Goal: Task Accomplishment & Management: Use online tool/utility

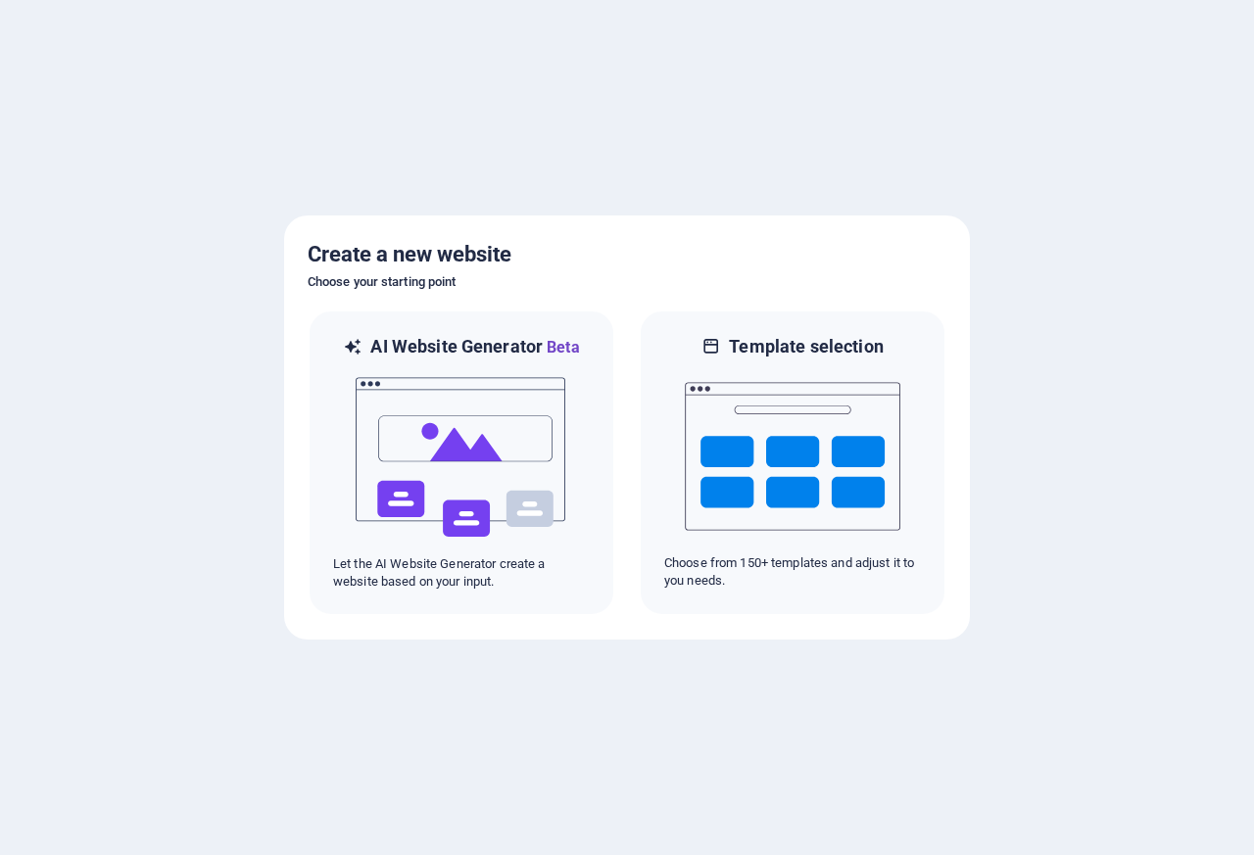
click at [1115, 225] on div at bounding box center [627, 427] width 1254 height 855
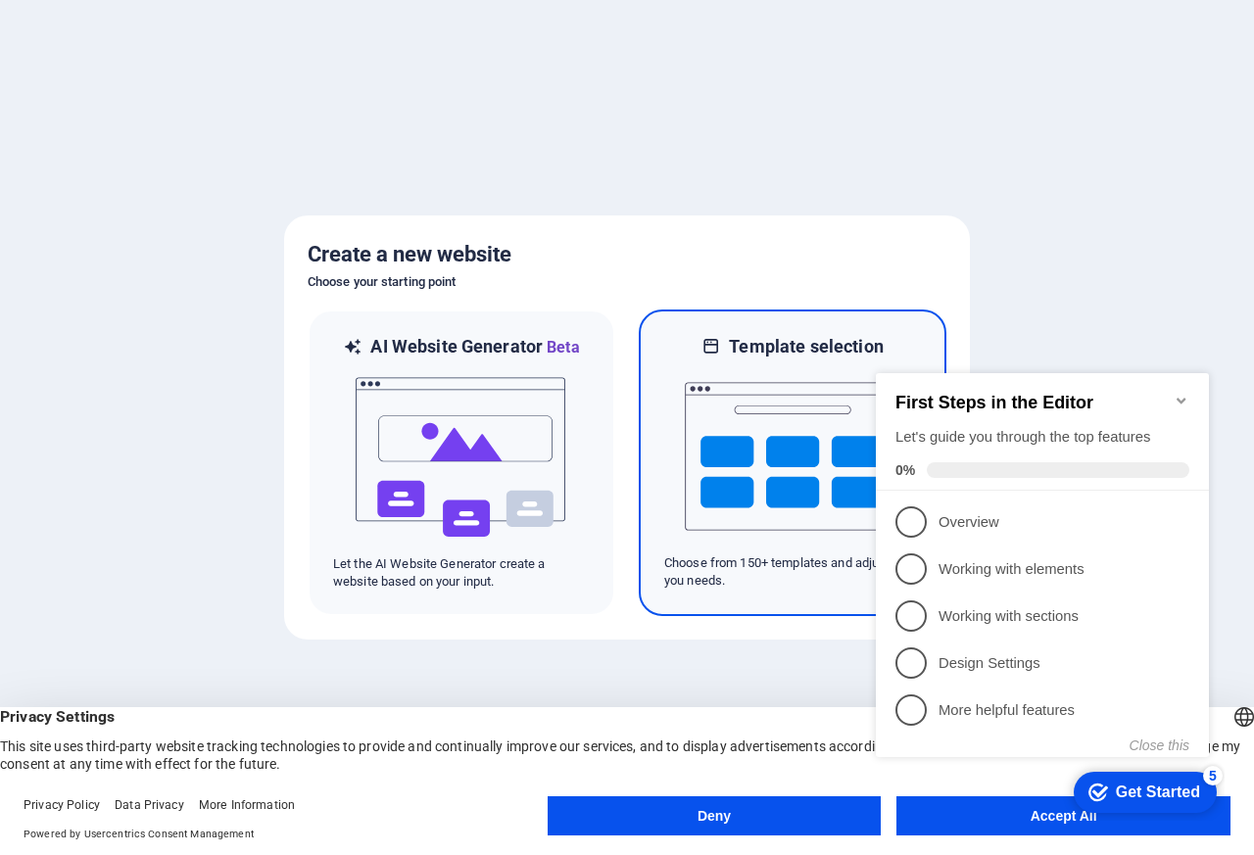
click at [826, 349] on h6 "Template selection" at bounding box center [806, 347] width 154 height 24
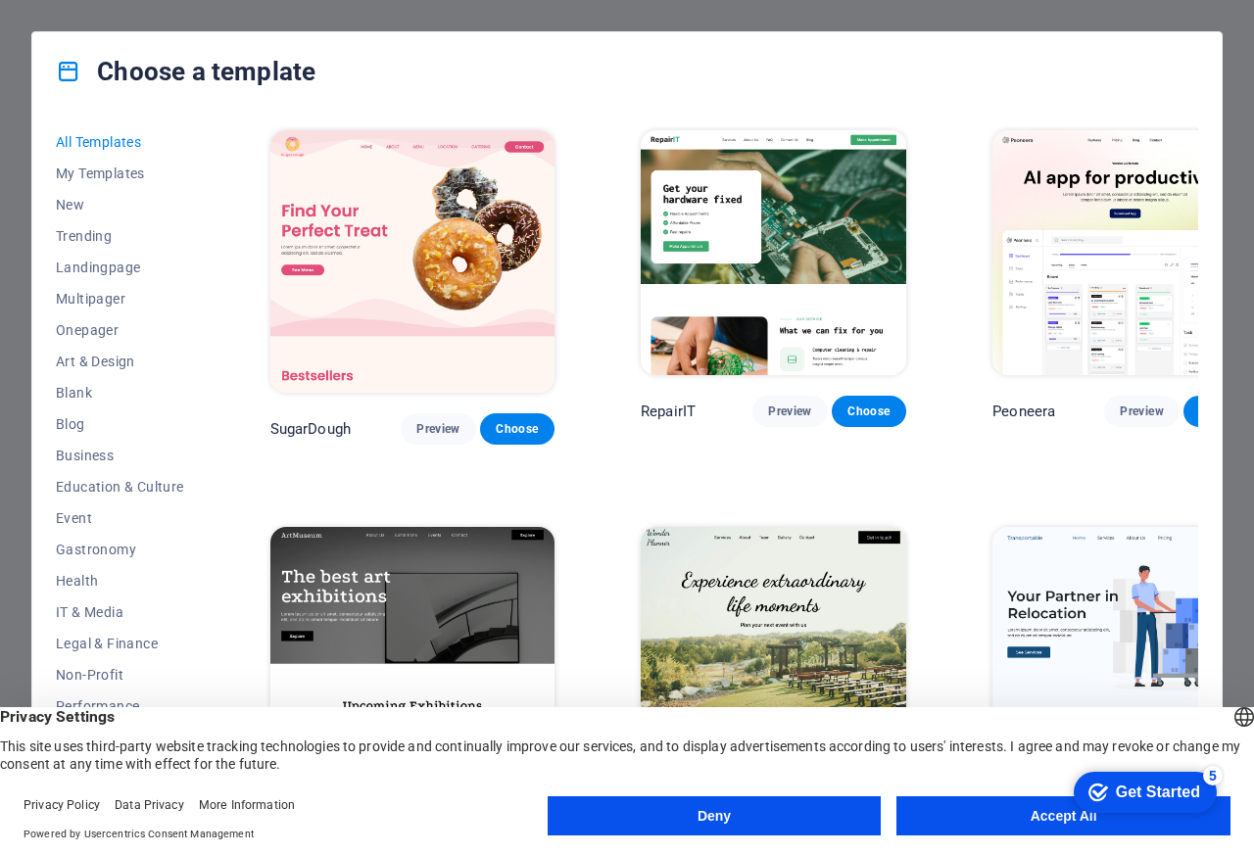
click at [671, 819] on button "Deny" at bounding box center [715, 816] width 334 height 39
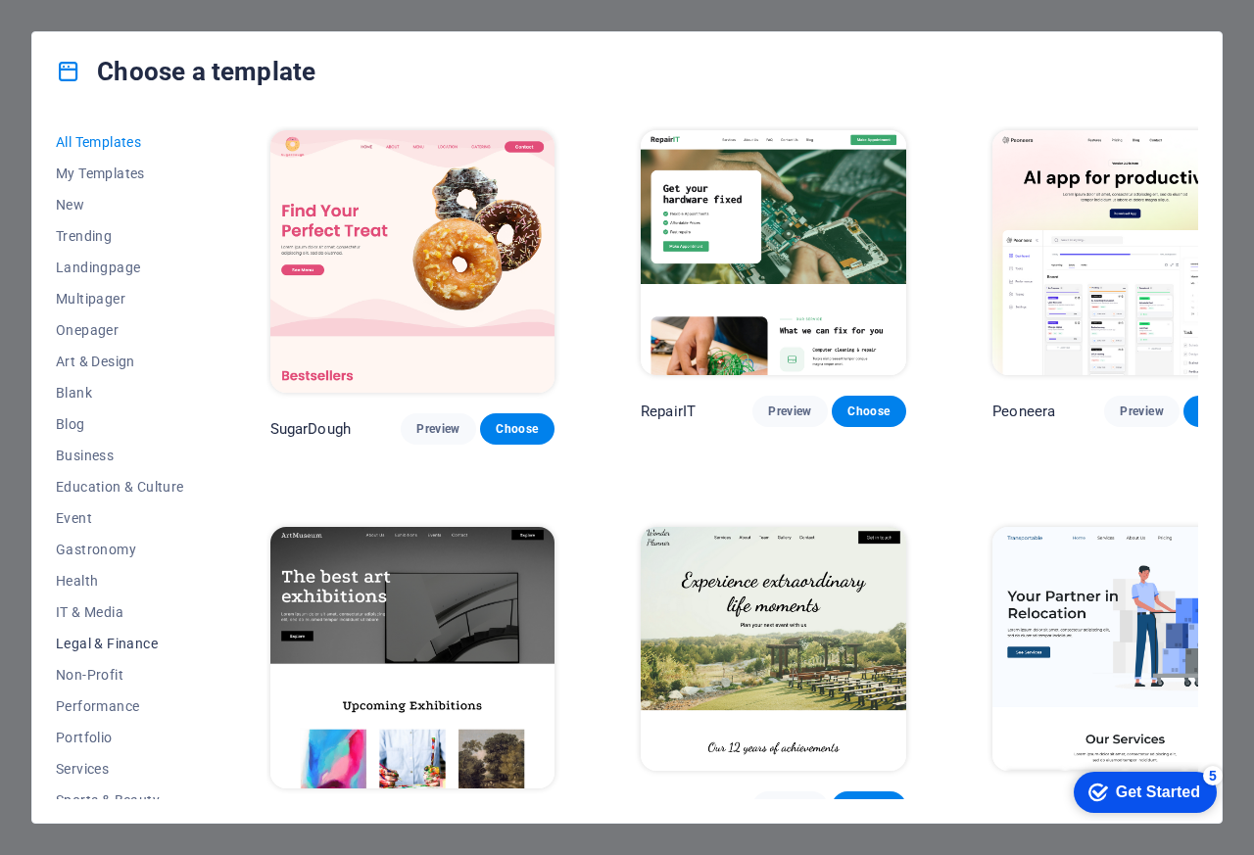
click at [100, 647] on span "Legal & Finance" at bounding box center [120, 644] width 128 height 16
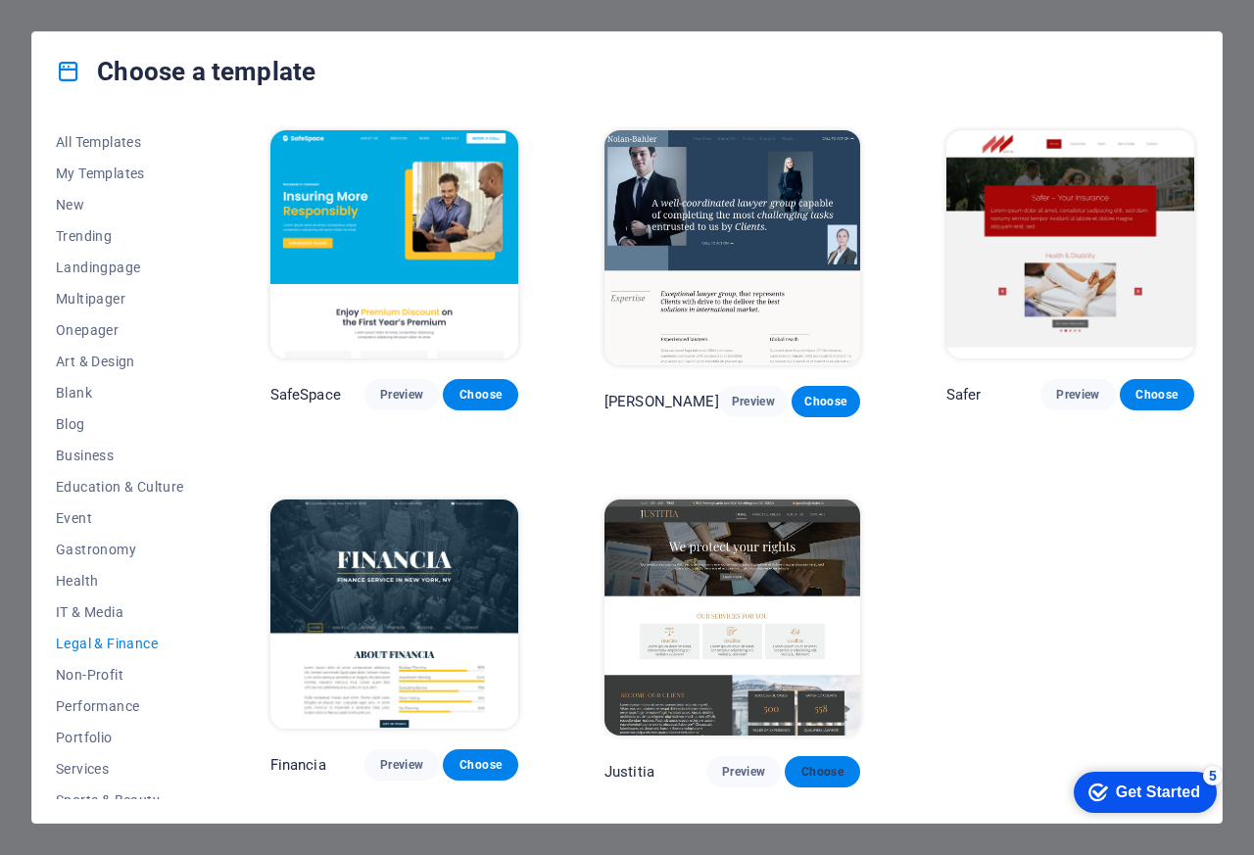
click at [809, 764] on span "Choose" at bounding box center [821, 772] width 43 height 16
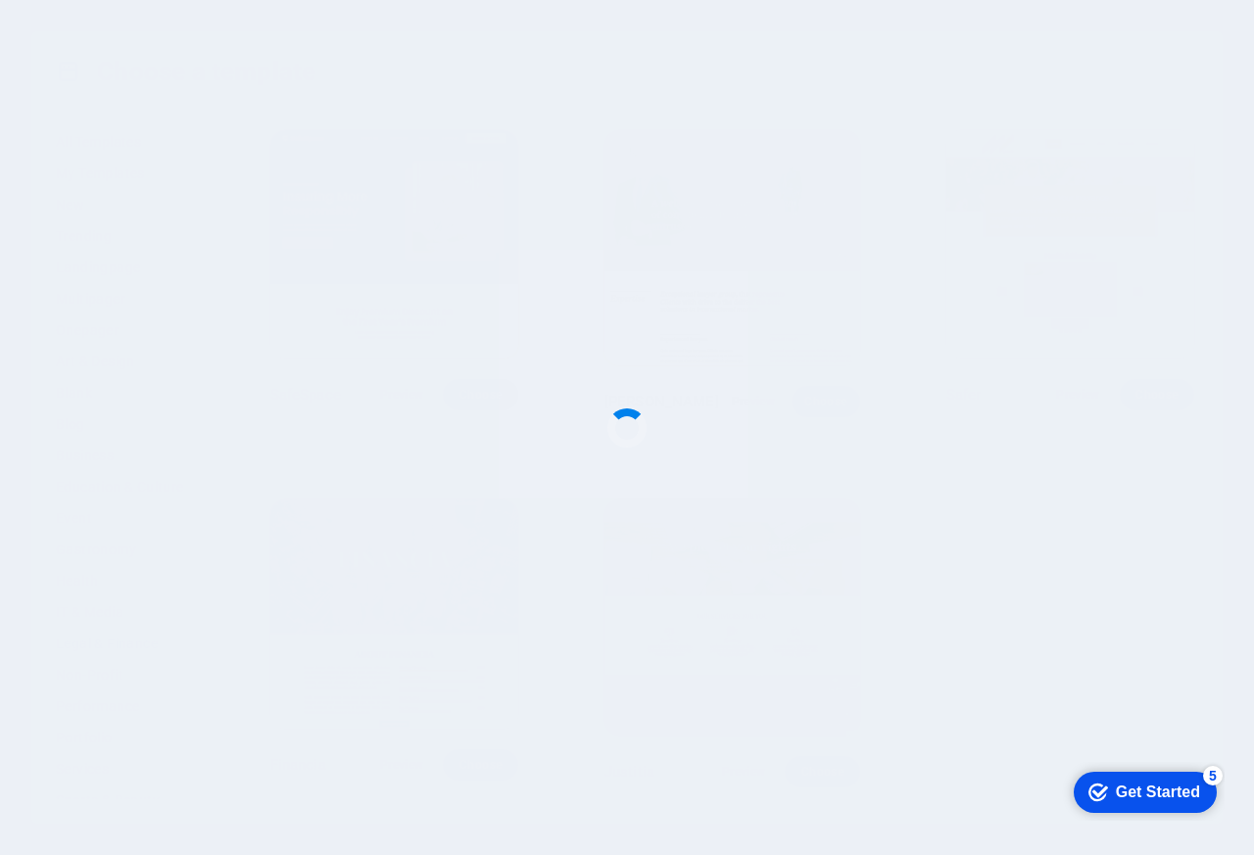
click at [814, 764] on div at bounding box center [627, 427] width 1254 height 855
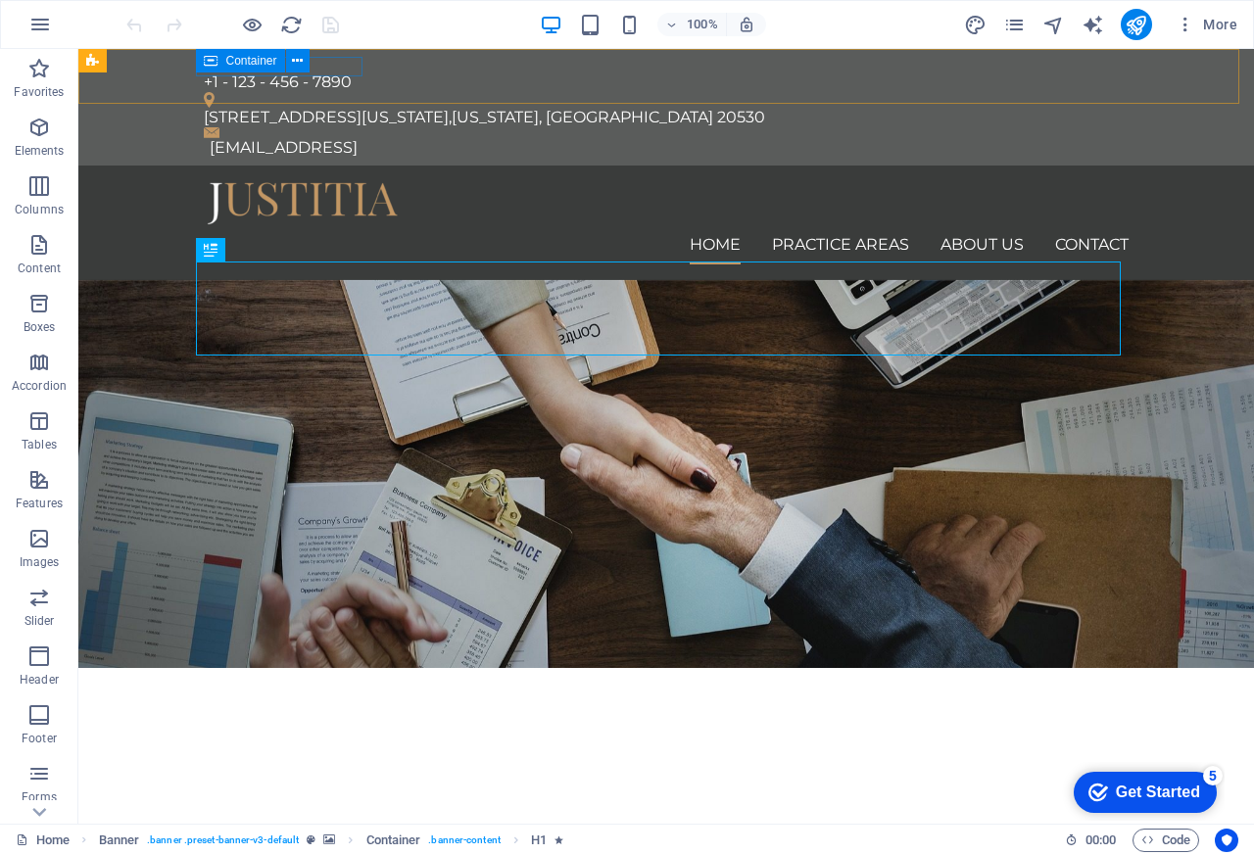
click at [235, 67] on span "Container" at bounding box center [250, 61] width 51 height 12
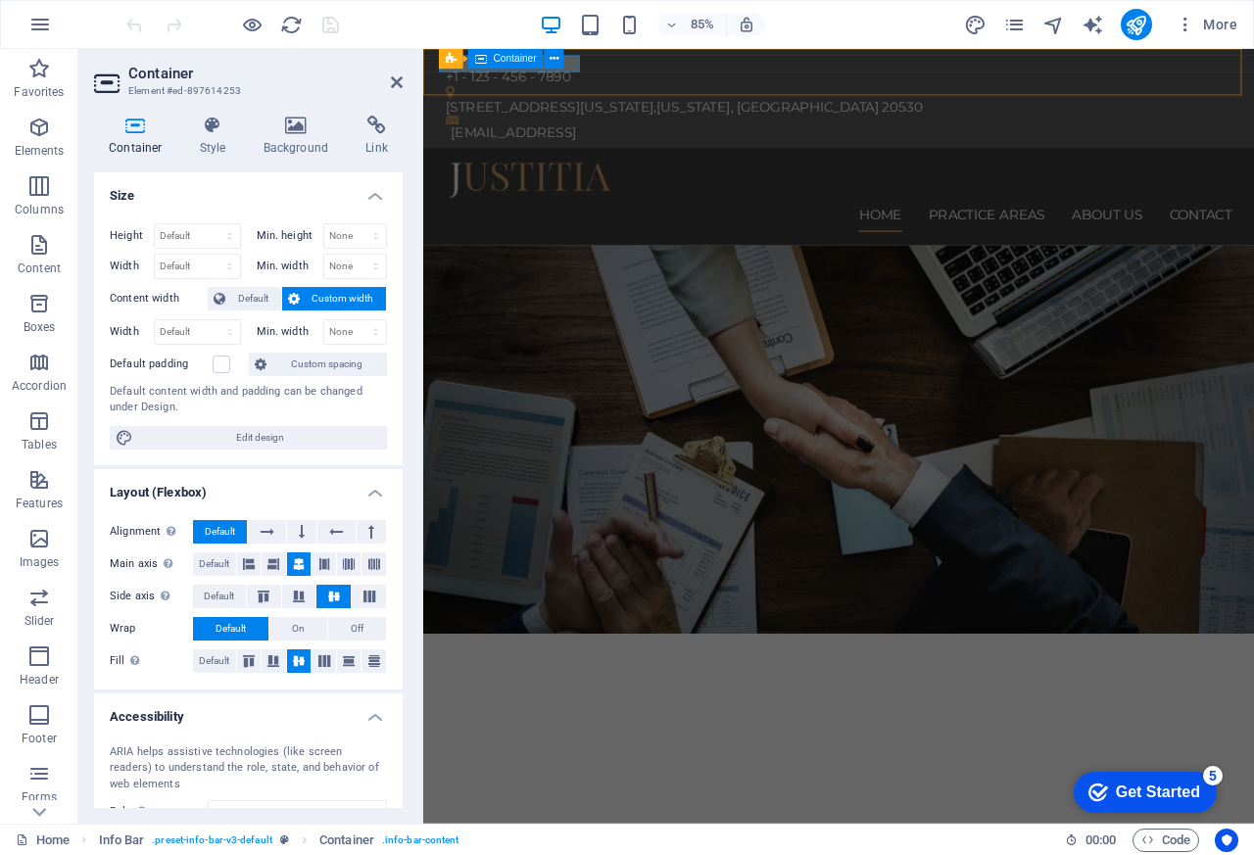
click at [486, 63] on icon at bounding box center [481, 59] width 12 height 20
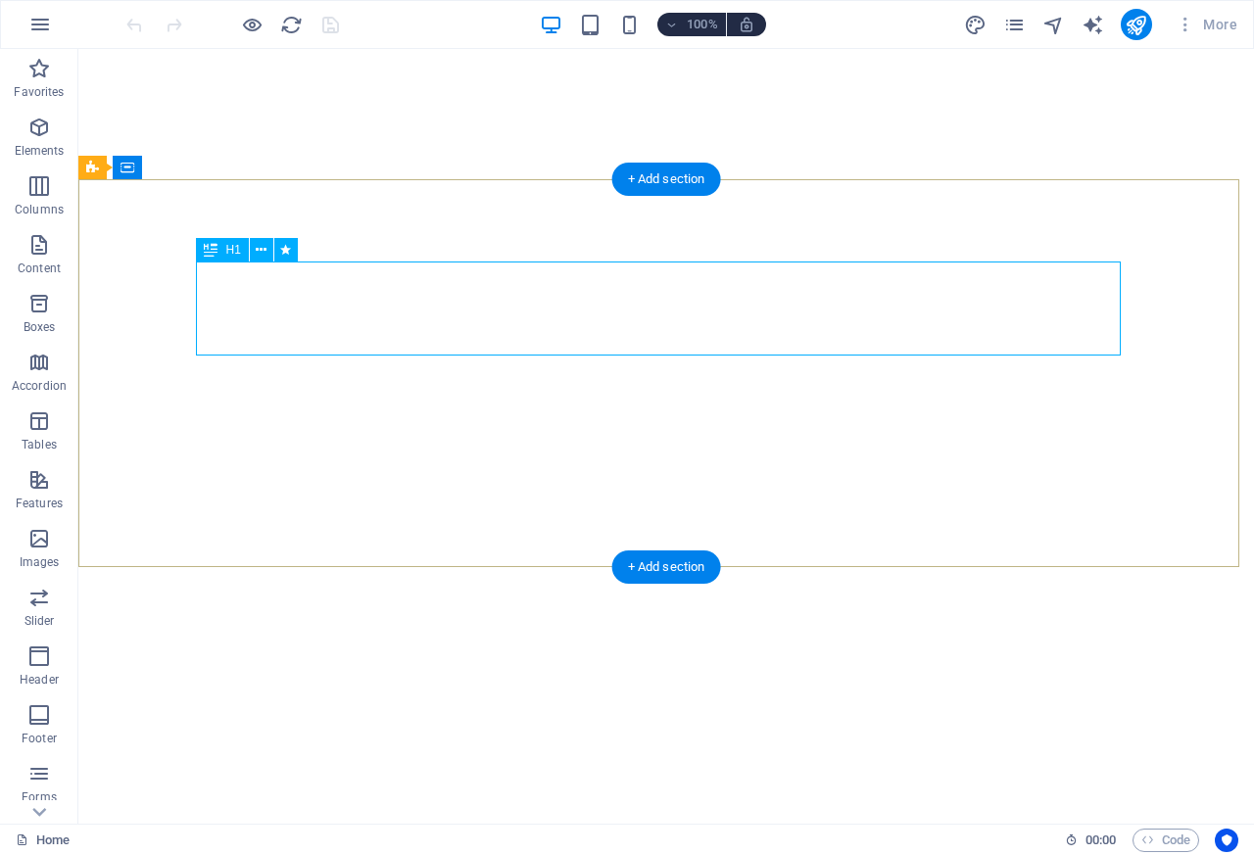
click at [223, 253] on div "H1" at bounding box center [222, 250] width 52 height 24
click at [233, 255] on span "H1" at bounding box center [232, 250] width 15 height 12
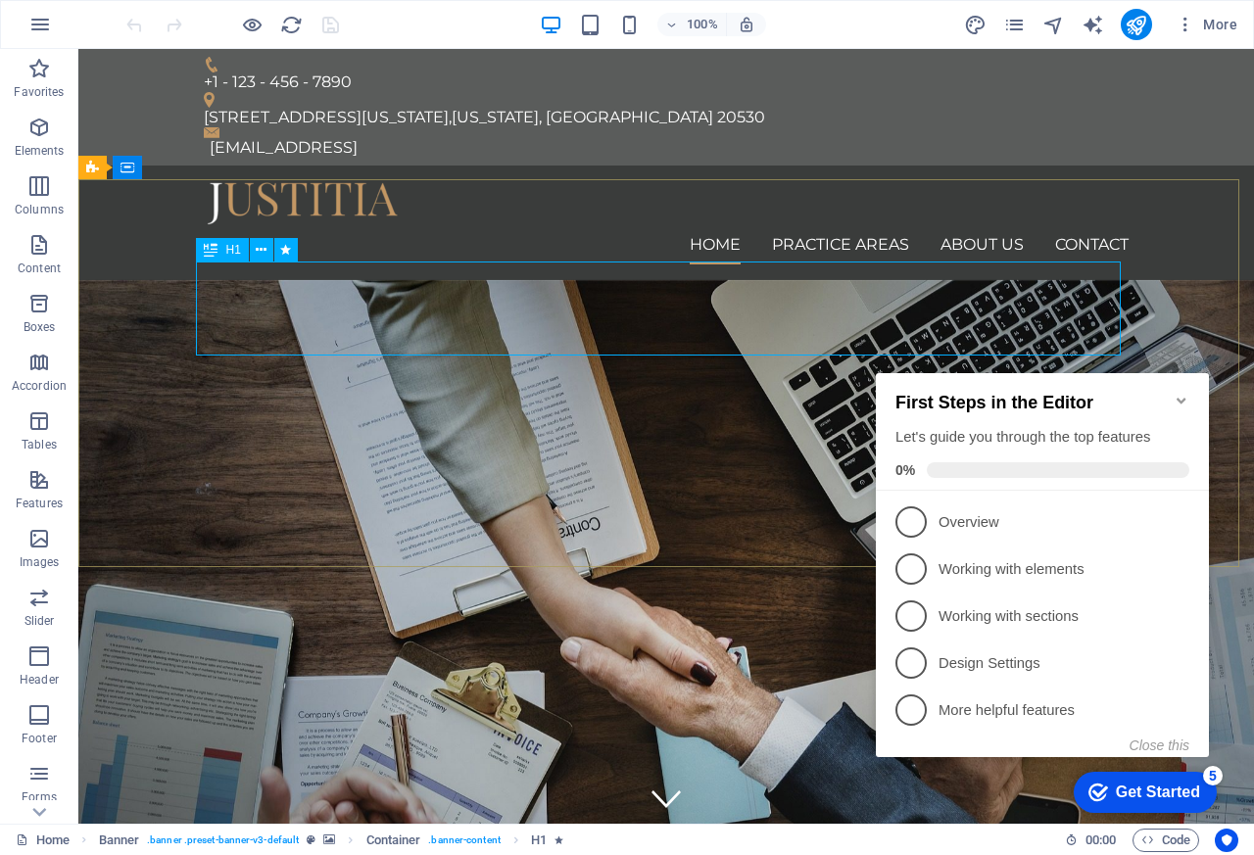
click at [593, 747] on div "We protect your rights" at bounding box center [666, 794] width 925 height 94
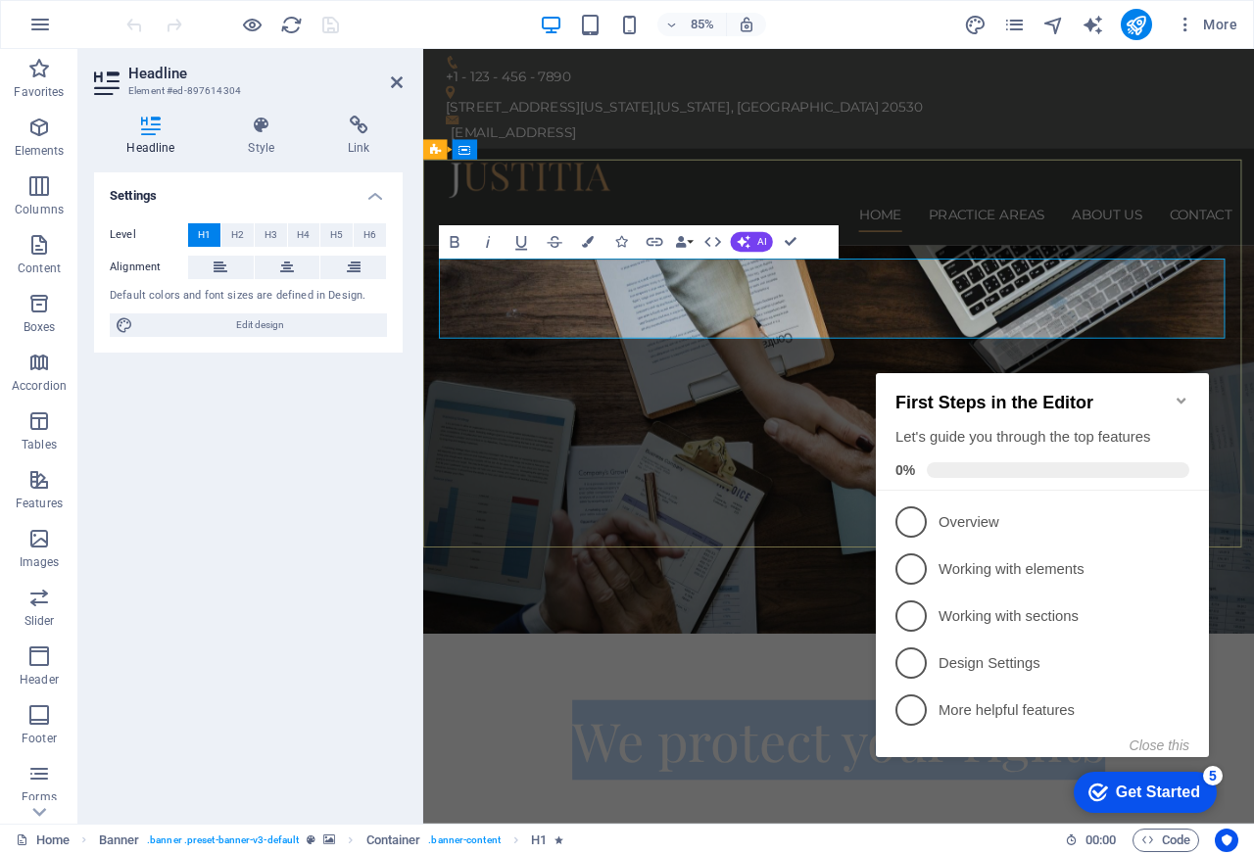
click at [852, 820] on span "We protect your rights" at bounding box center [912, 861] width 627 height 83
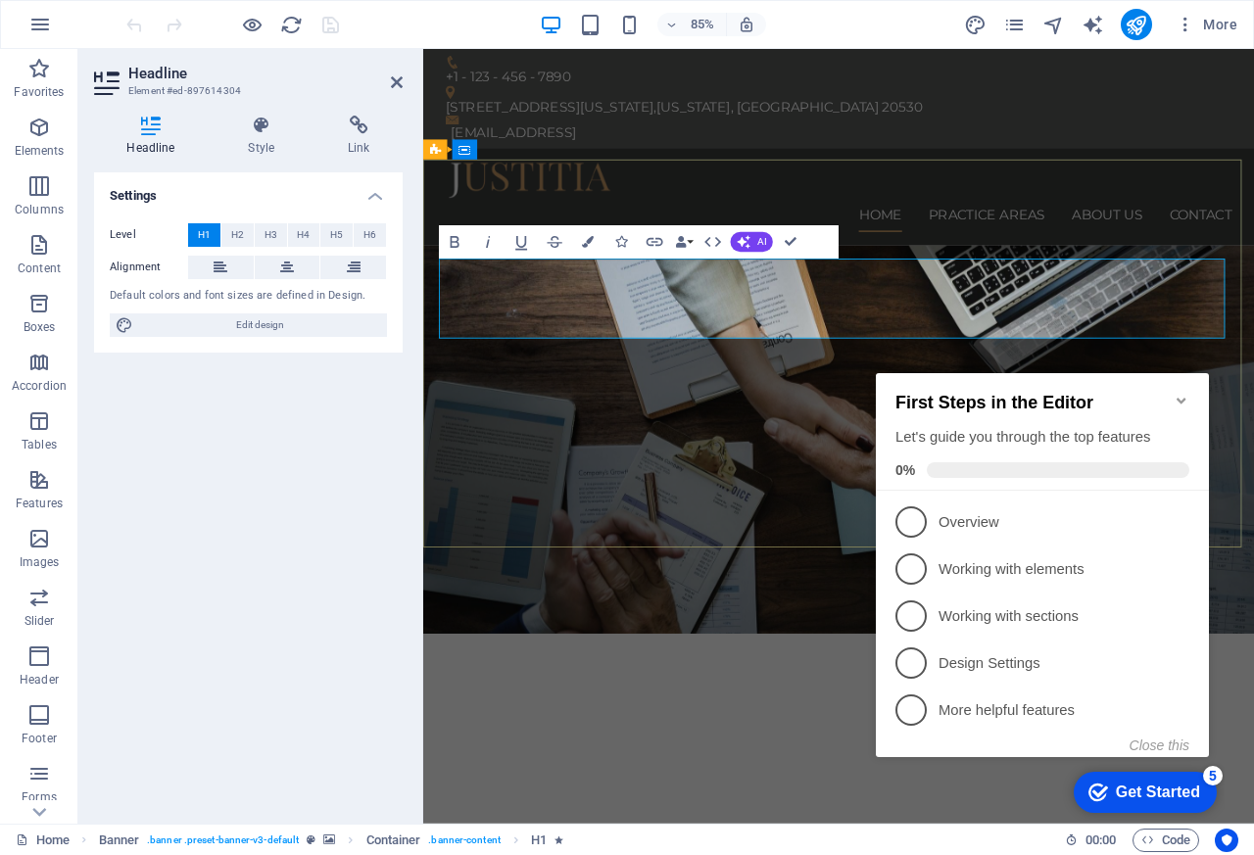
click at [873, 820] on span "We protect your rights" at bounding box center [912, 861] width 627 height 83
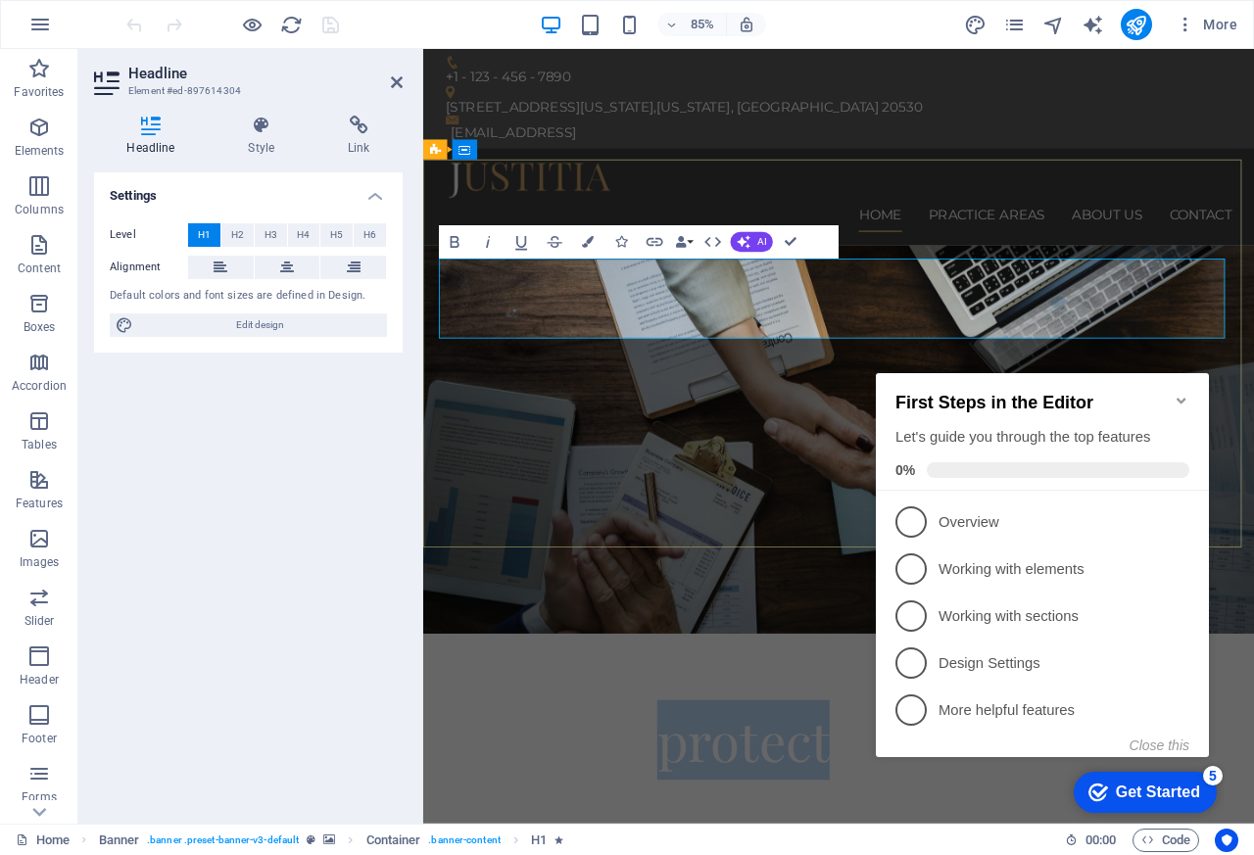
click at [847, 820] on span "We protect your rights" at bounding box center [912, 861] width 627 height 83
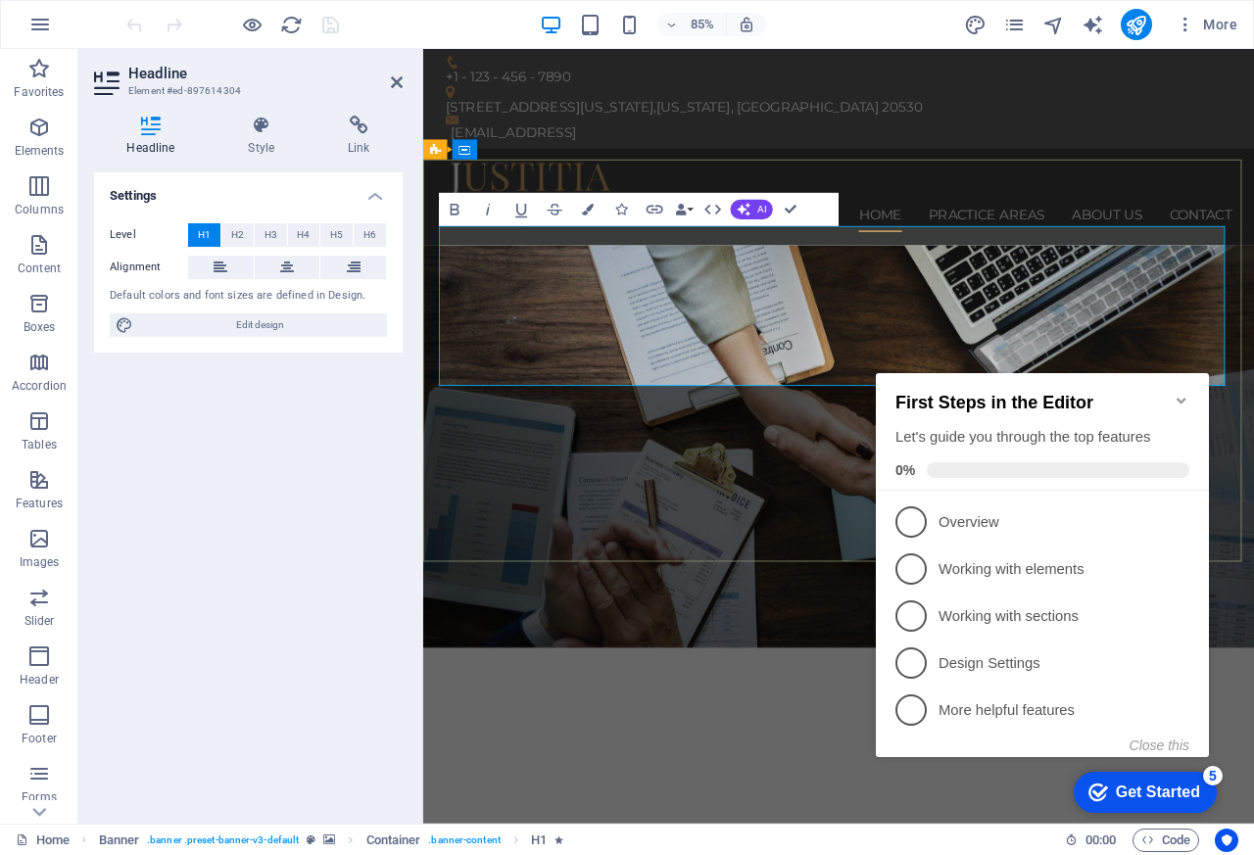
scroll to position [0, 5]
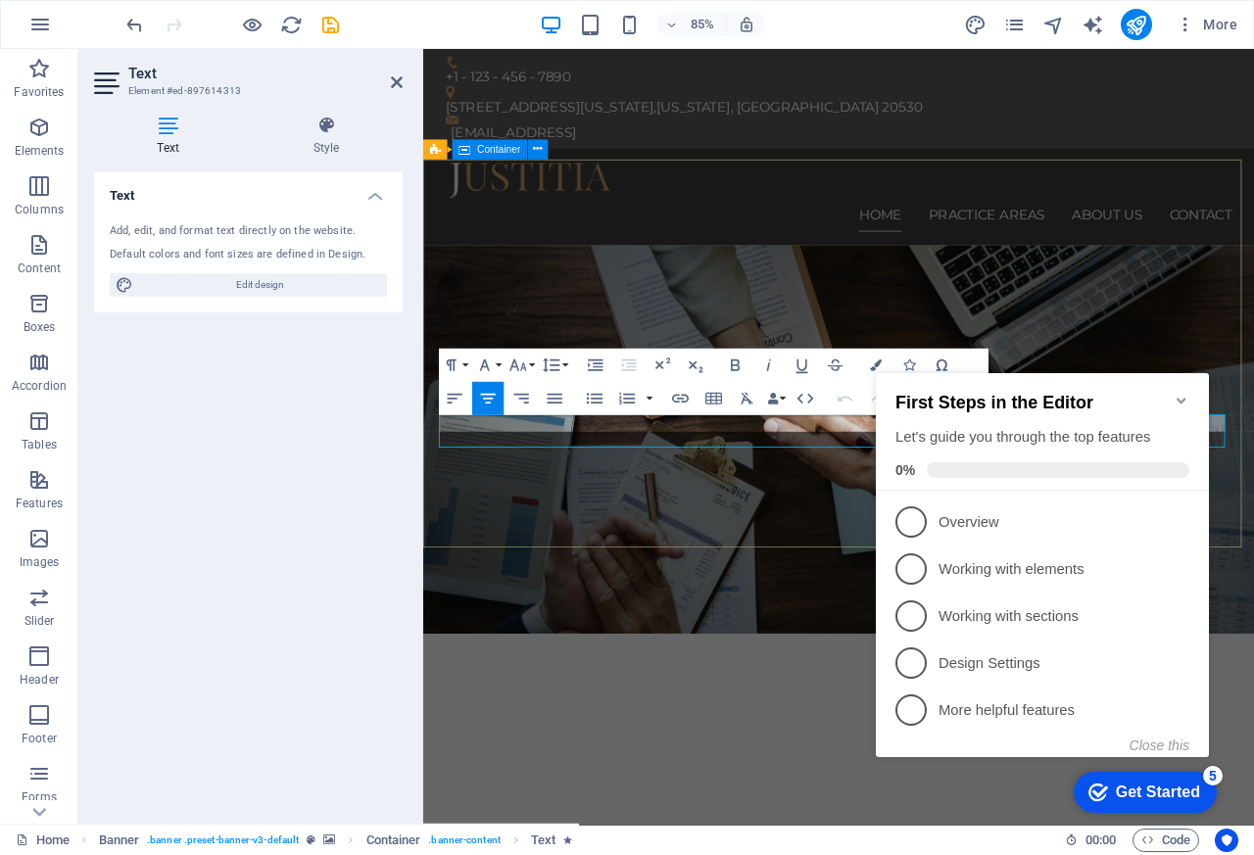
scroll to position [1259, 0]
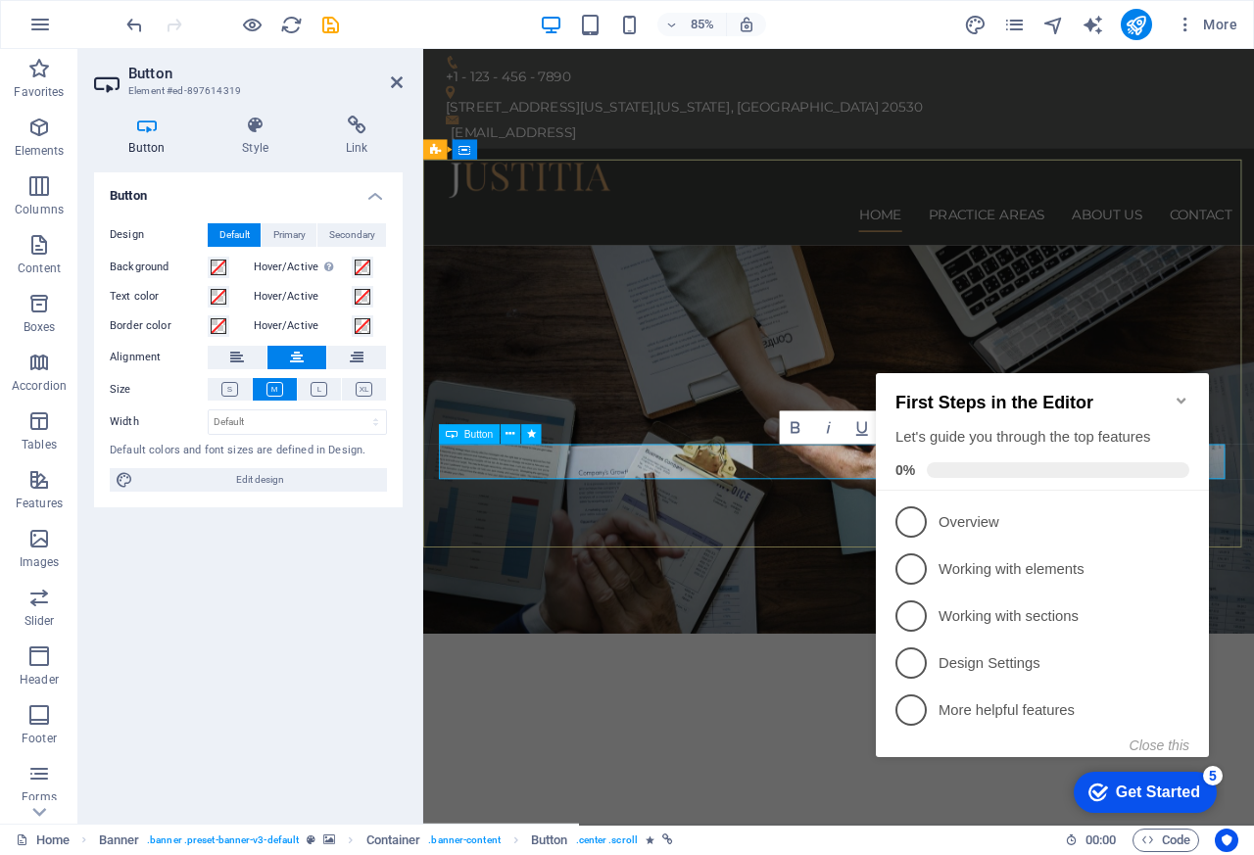
click at [336, 127] on icon at bounding box center [357, 126] width 92 height 20
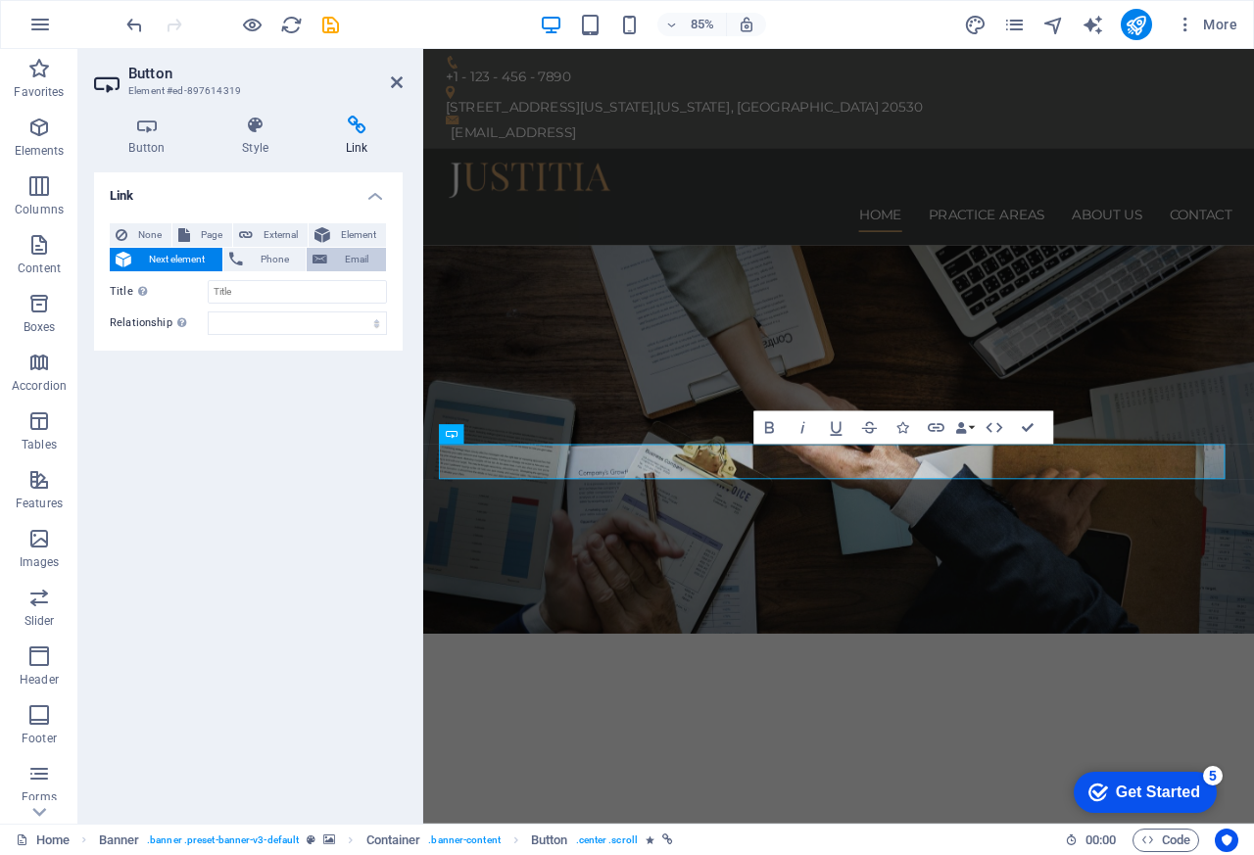
click at [355, 263] on span "Email" at bounding box center [356, 260] width 47 height 24
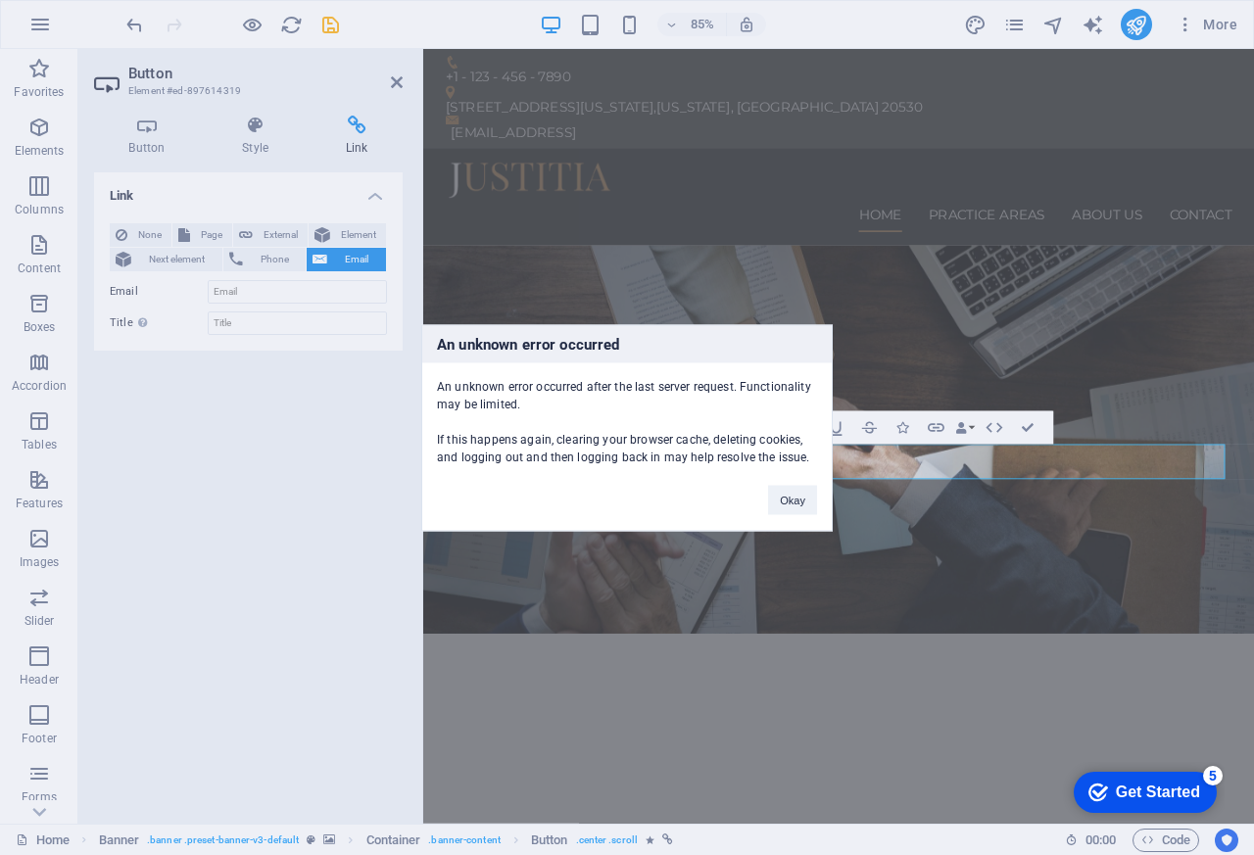
click at [232, 293] on div "An unknown error occurred An unknown error occurred after the last server reque…" at bounding box center [627, 427] width 1254 height 855
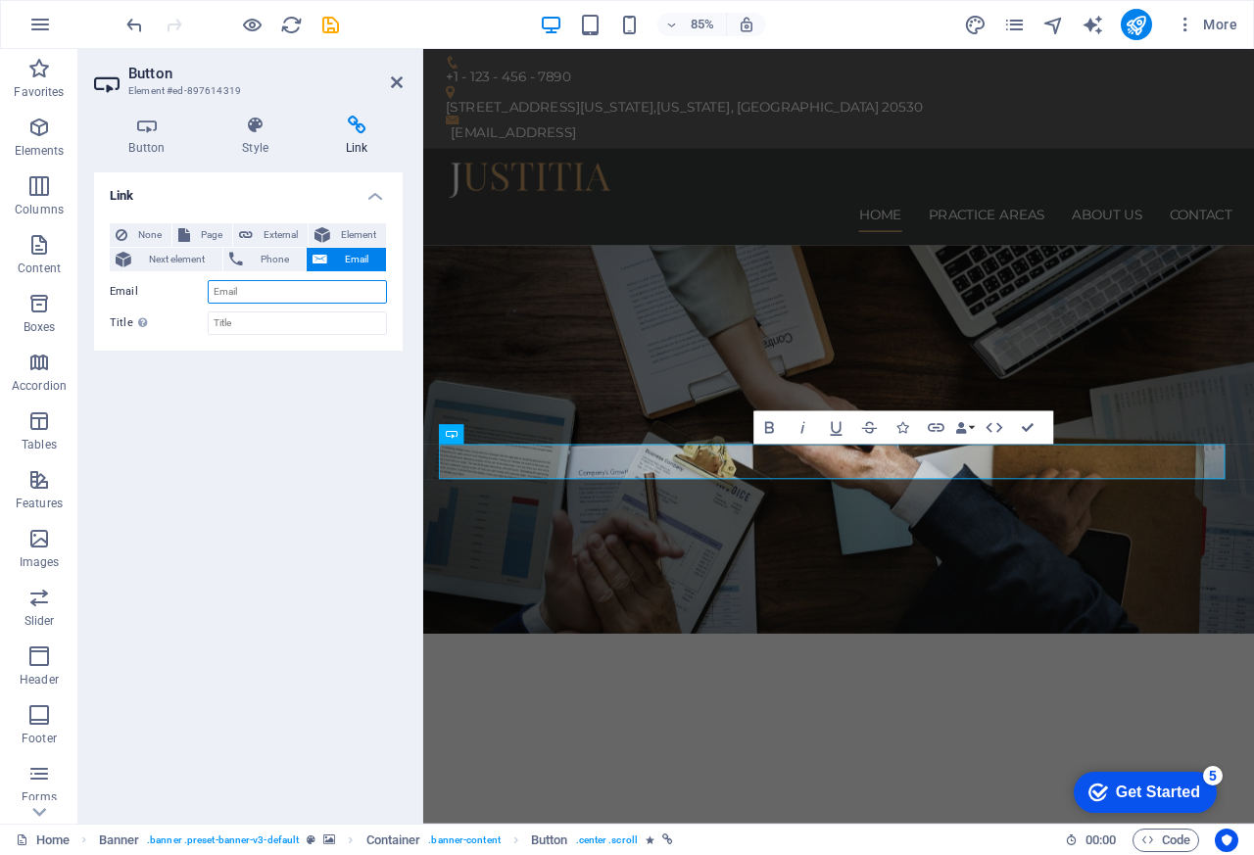
click at [209, 294] on input "Email" at bounding box center [297, 292] width 179 height 24
paste input "[EMAIL_ADDRESS][DOMAIN_NAME]"
type input "[EMAIL_ADDRESS][DOMAIN_NAME]"
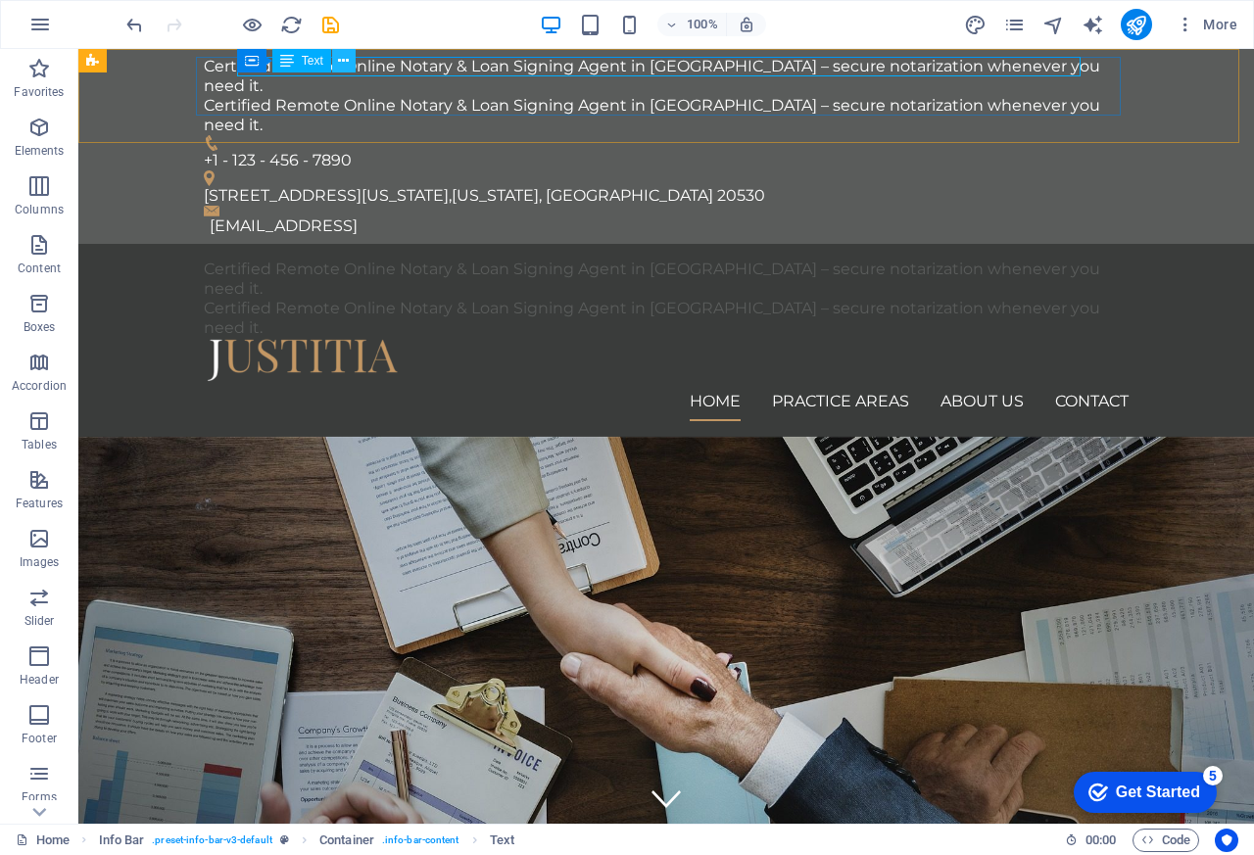
click at [340, 69] on icon at bounding box center [343, 61] width 11 height 21
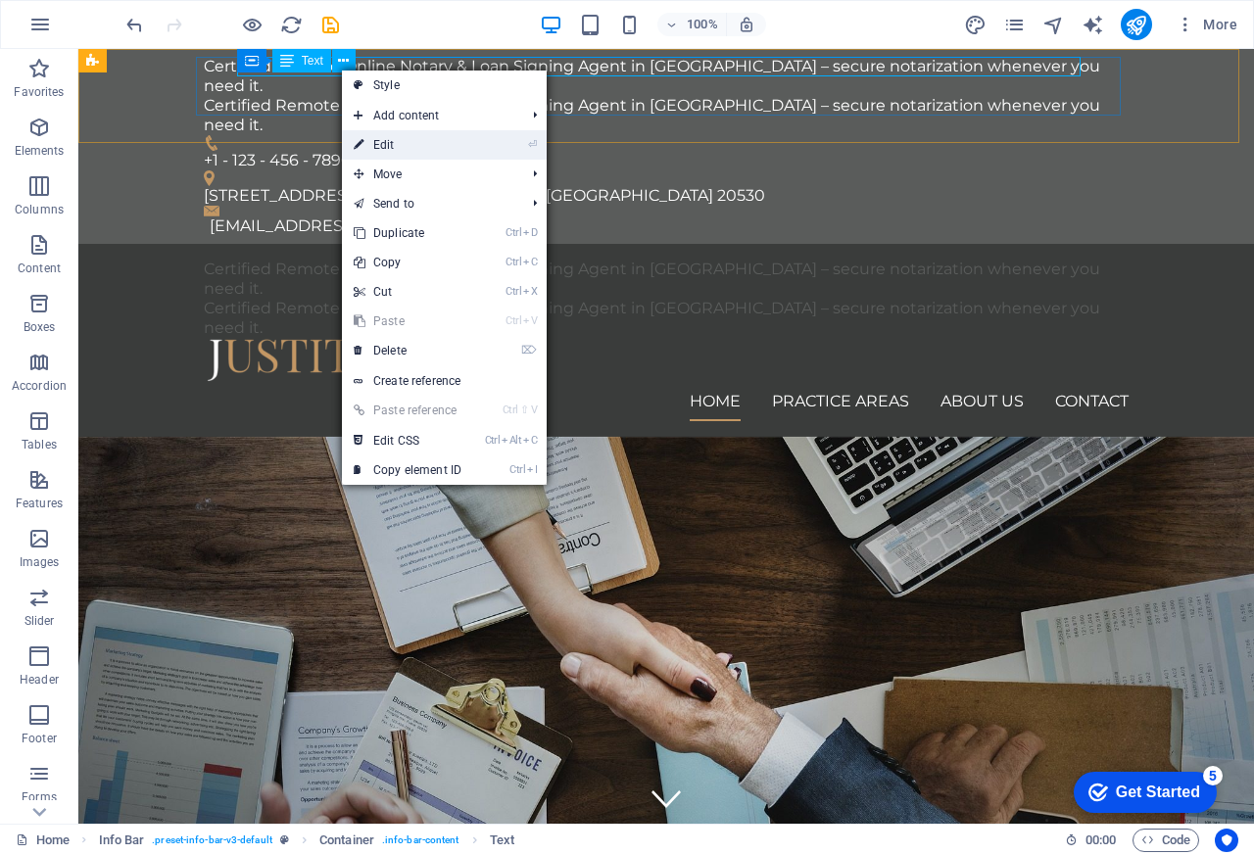
click at [360, 146] on icon at bounding box center [359, 144] width 10 height 29
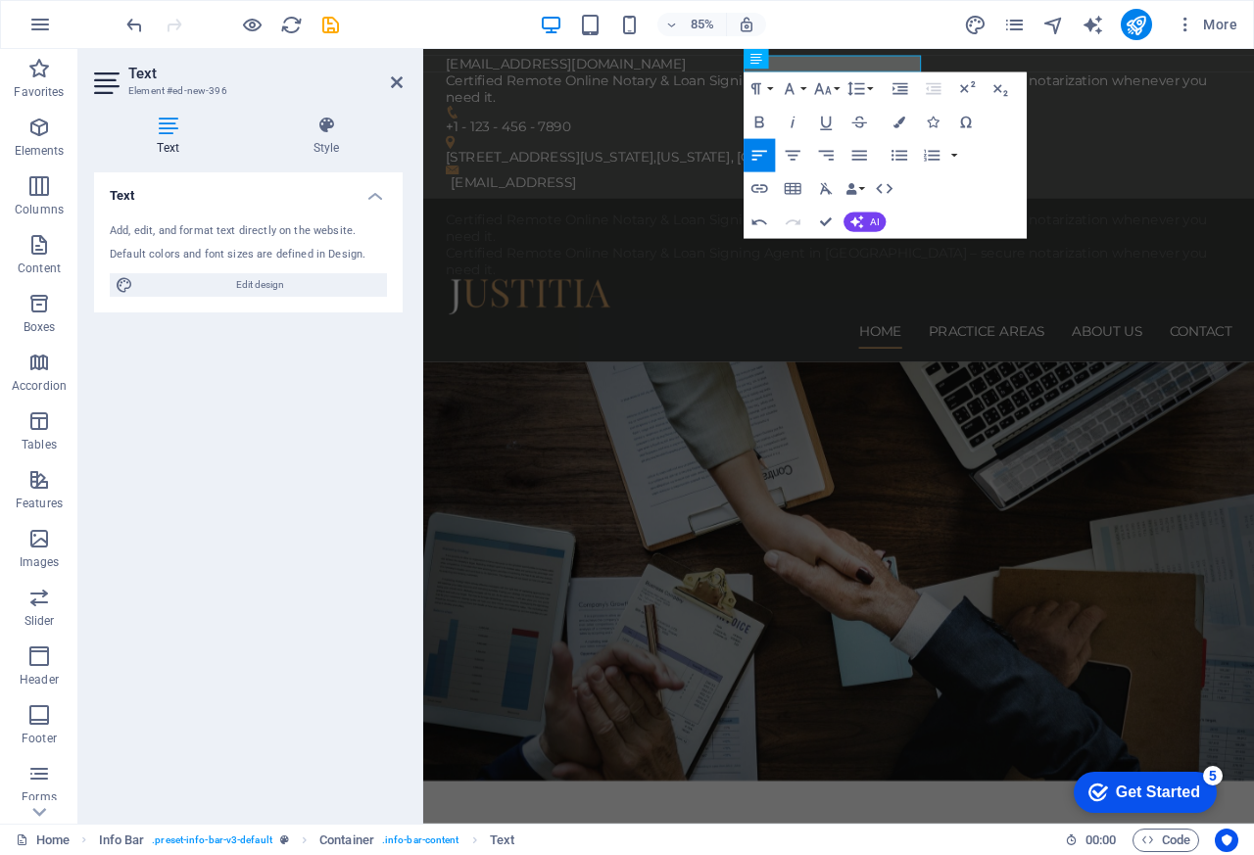
scroll to position [0, 13]
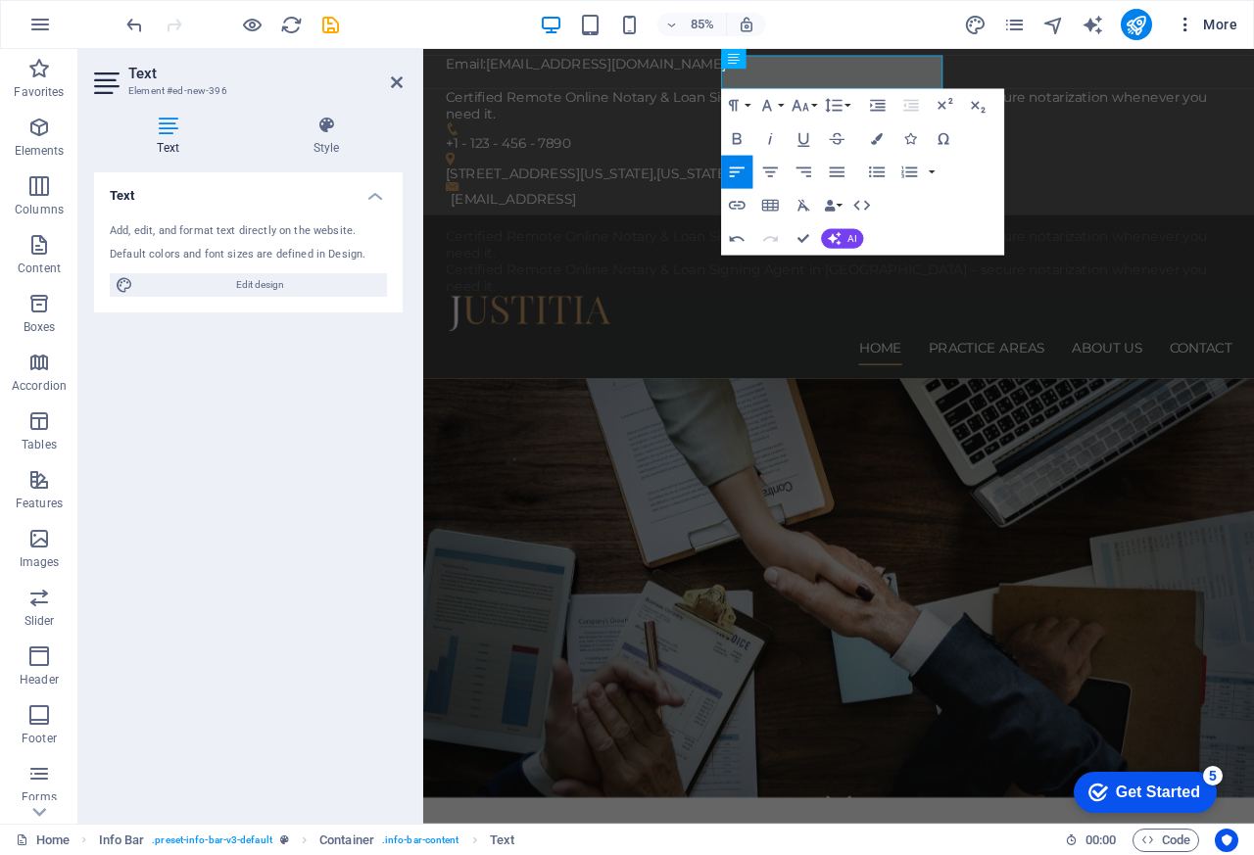
click at [1227, 23] on span "More" at bounding box center [1207, 25] width 62 height 20
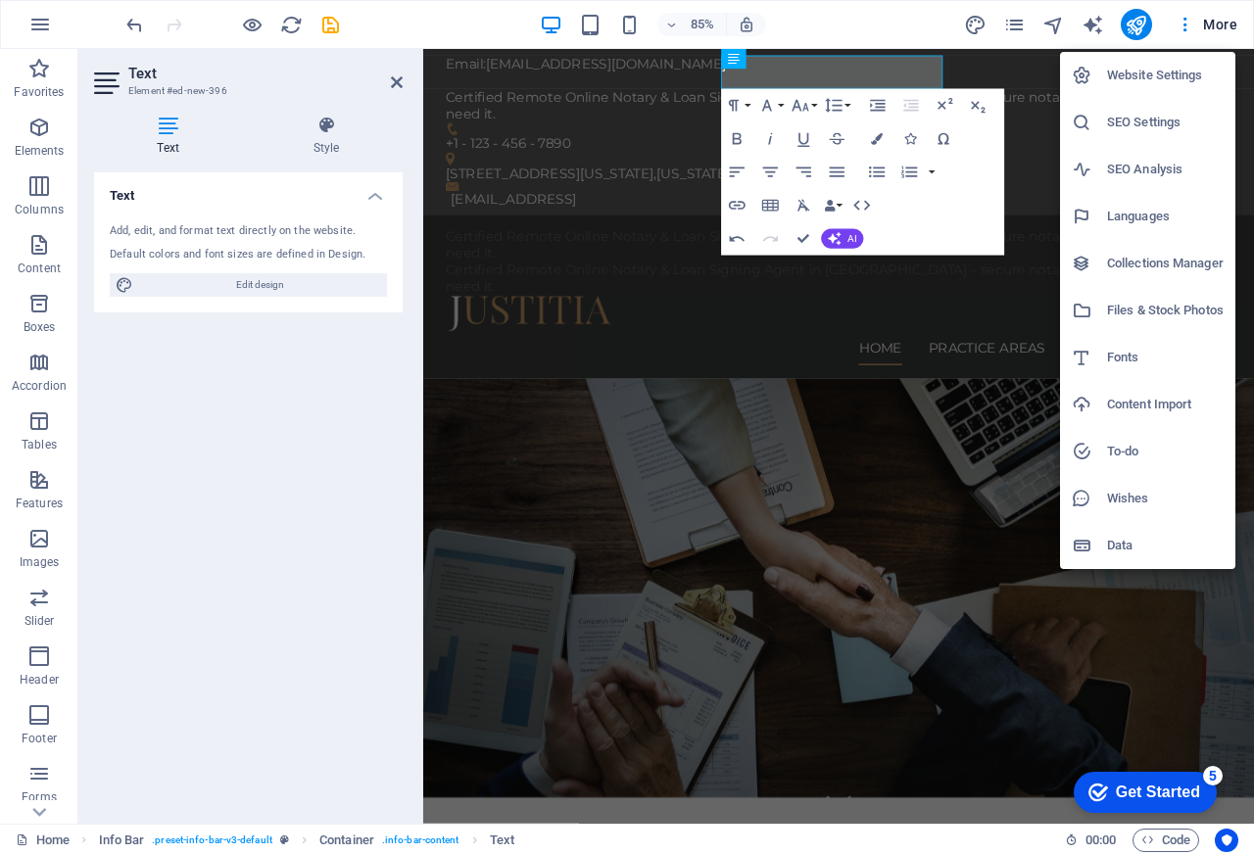
click at [392, 82] on div at bounding box center [627, 427] width 1254 height 855
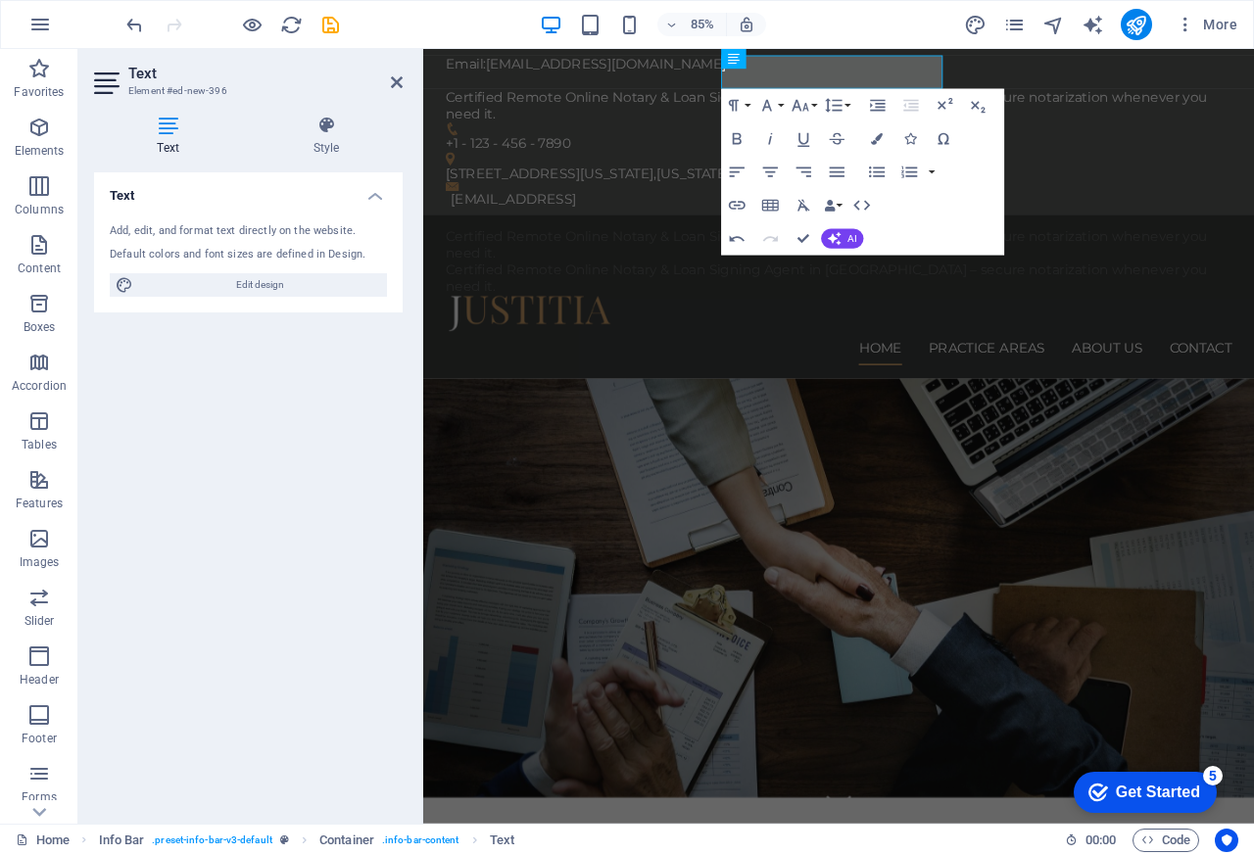
click at [1198, 62] on div "Email: [EMAIL_ADDRESS][DOMAIN_NAME] Email: [EMAIL_ADDRESS][DOMAIN_NAME] Certifi…" at bounding box center [904, 114] width 909 height 114
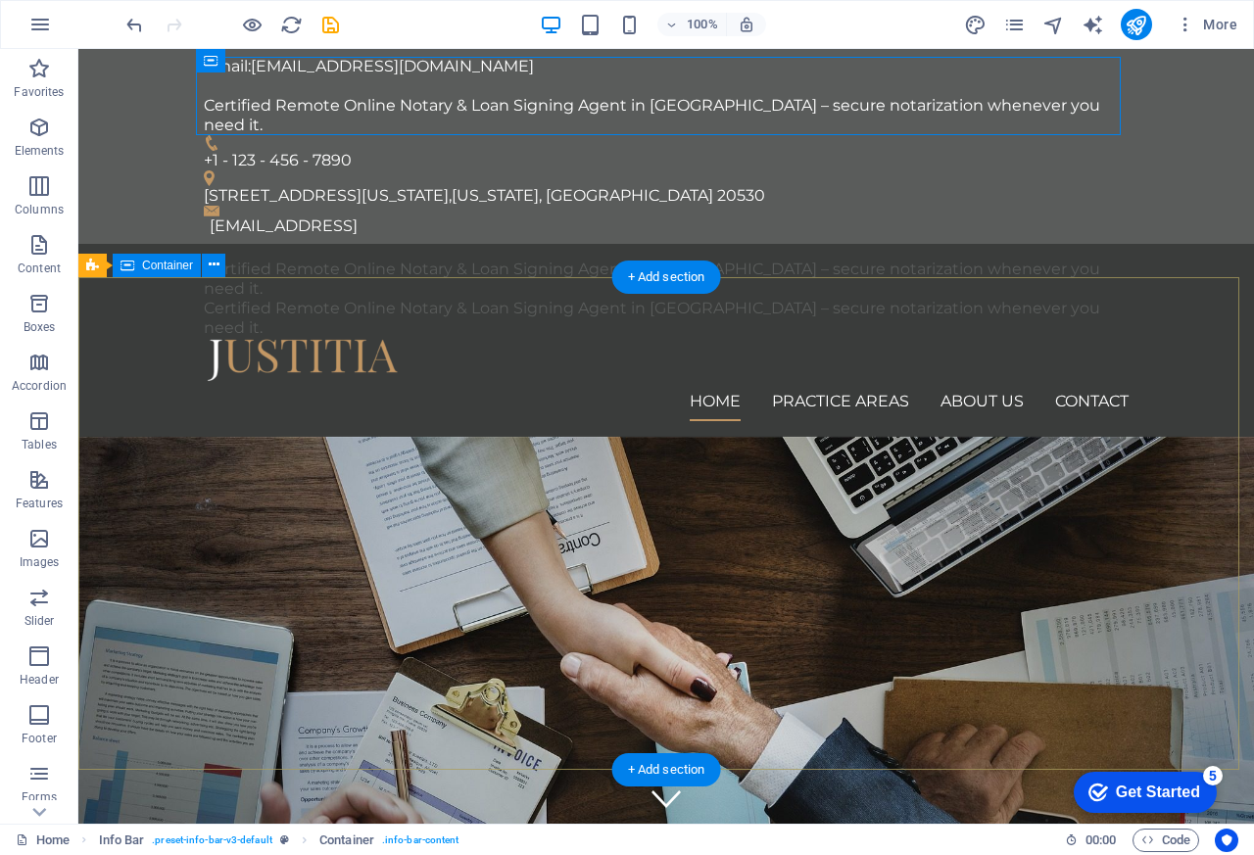
click at [383, 108] on div "Certified Remote Online Notary & Loan Signing Agent in [GEOGRAPHIC_DATA] – secu…" at bounding box center [658, 115] width 909 height 39
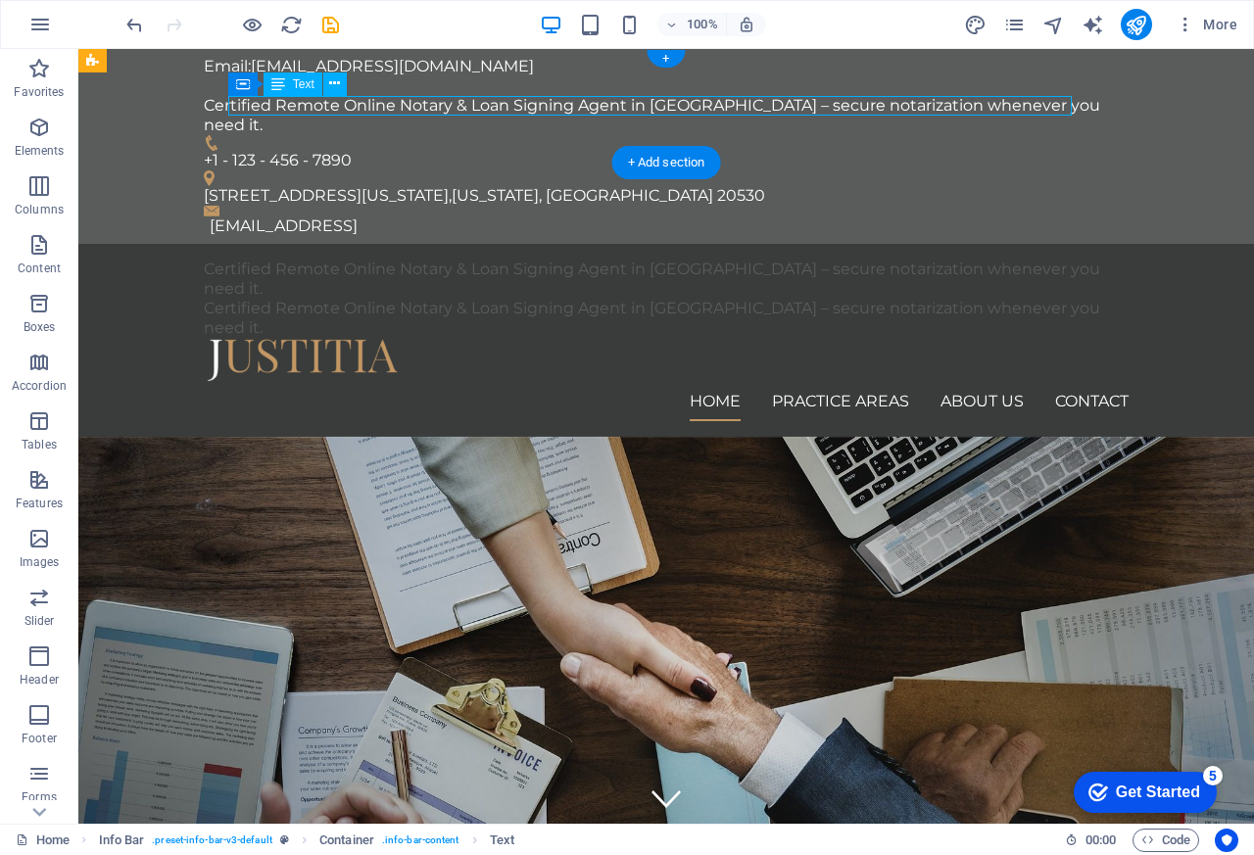
click at [388, 108] on div "Certified Remote Online Notary & Loan Signing Agent in [GEOGRAPHIC_DATA] – secu…" at bounding box center [658, 115] width 909 height 39
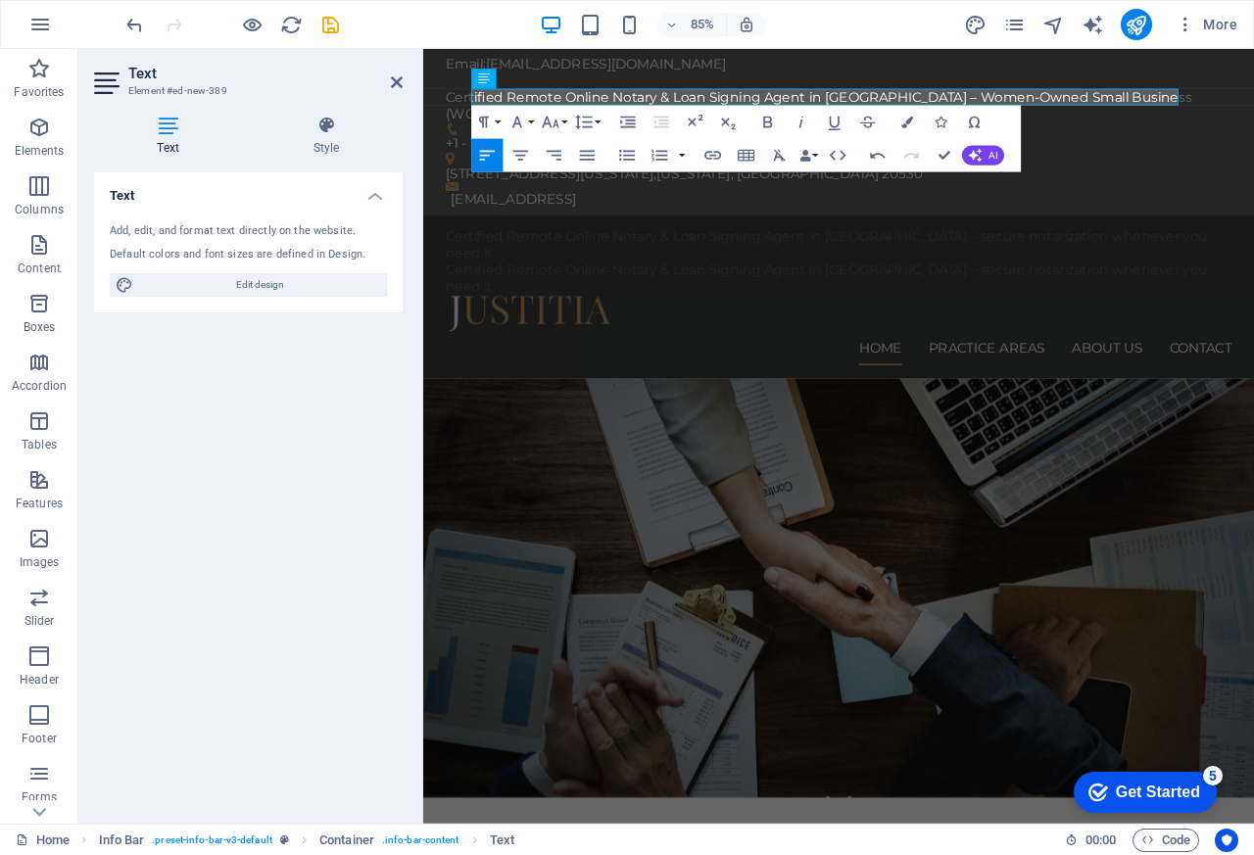
scroll to position [929, 2]
click at [397, 146] on h4 "Style" at bounding box center [326, 136] width 153 height 41
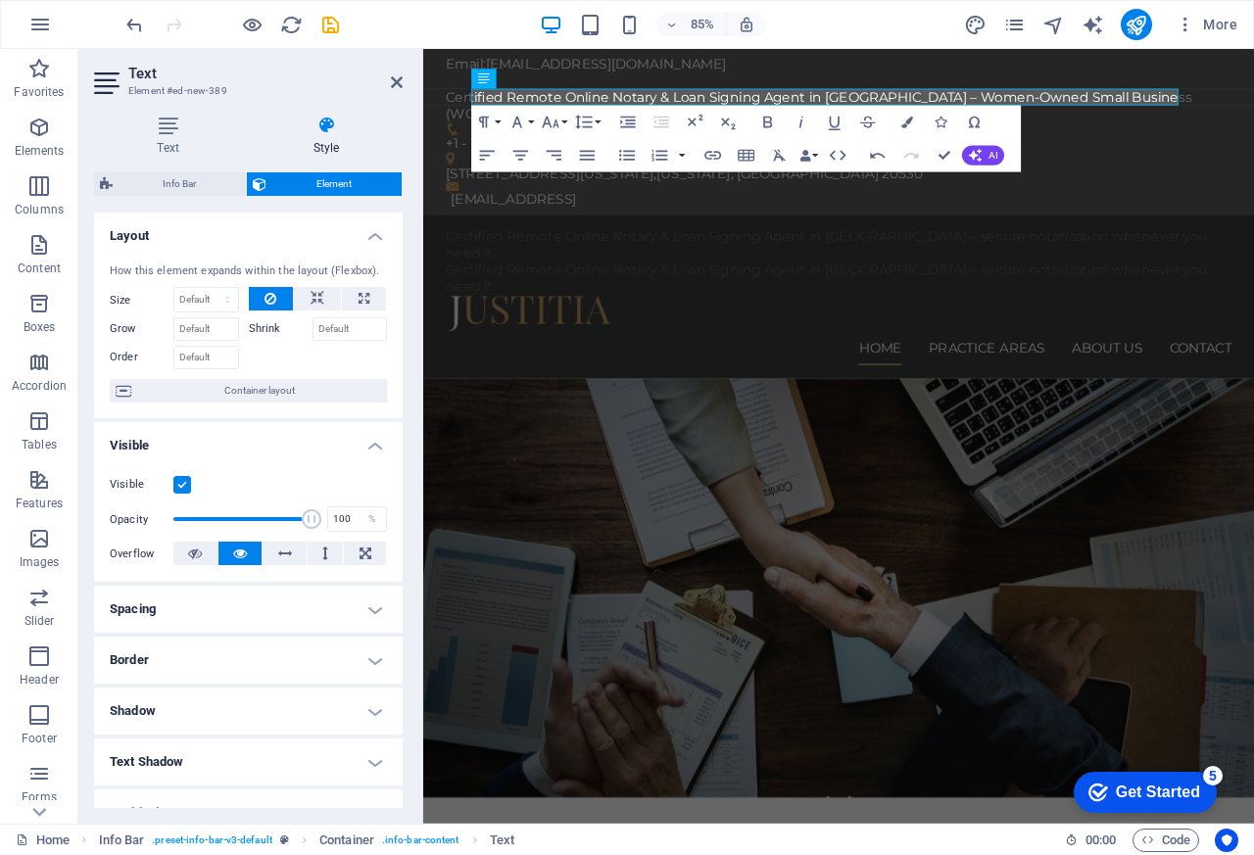
click at [345, 146] on h4 "Style" at bounding box center [326, 136] width 153 height 41
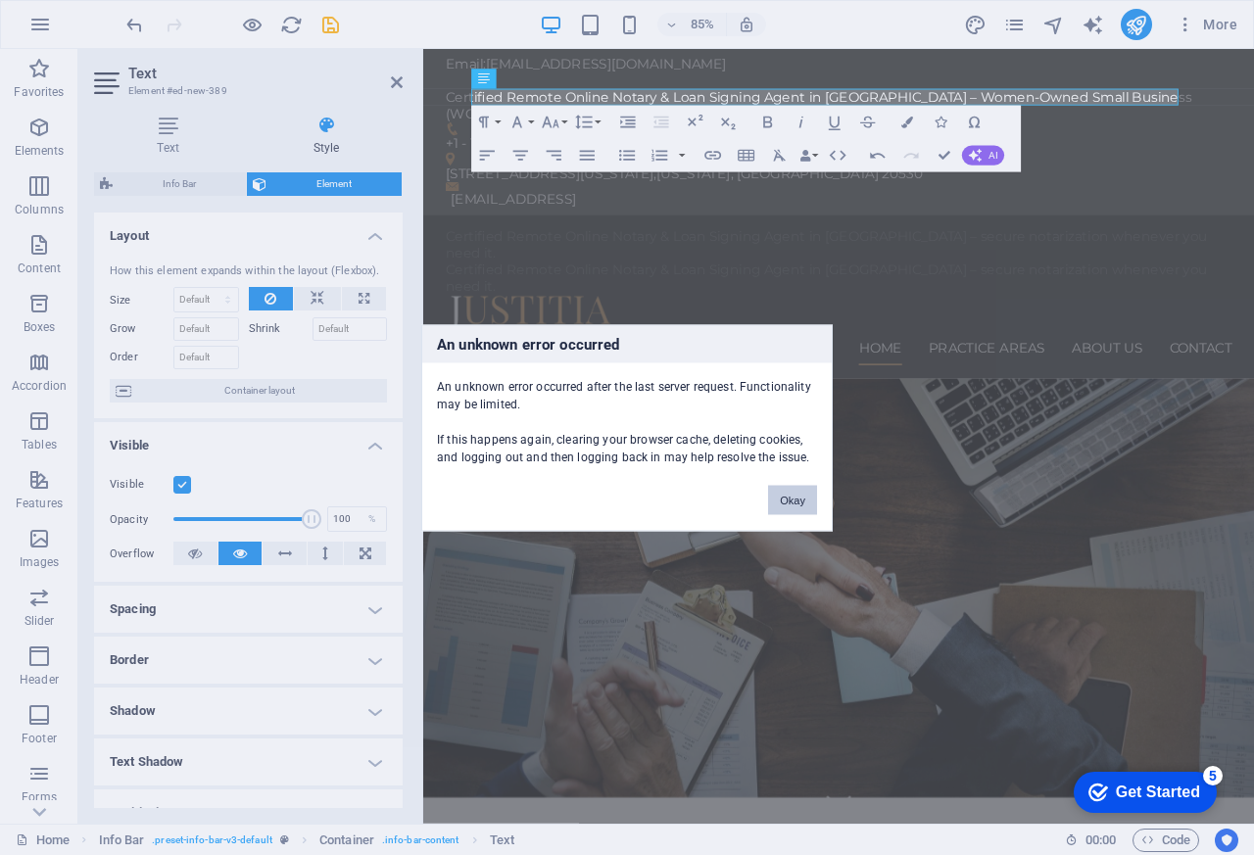
click at [809, 503] on button "Okay" at bounding box center [792, 499] width 49 height 29
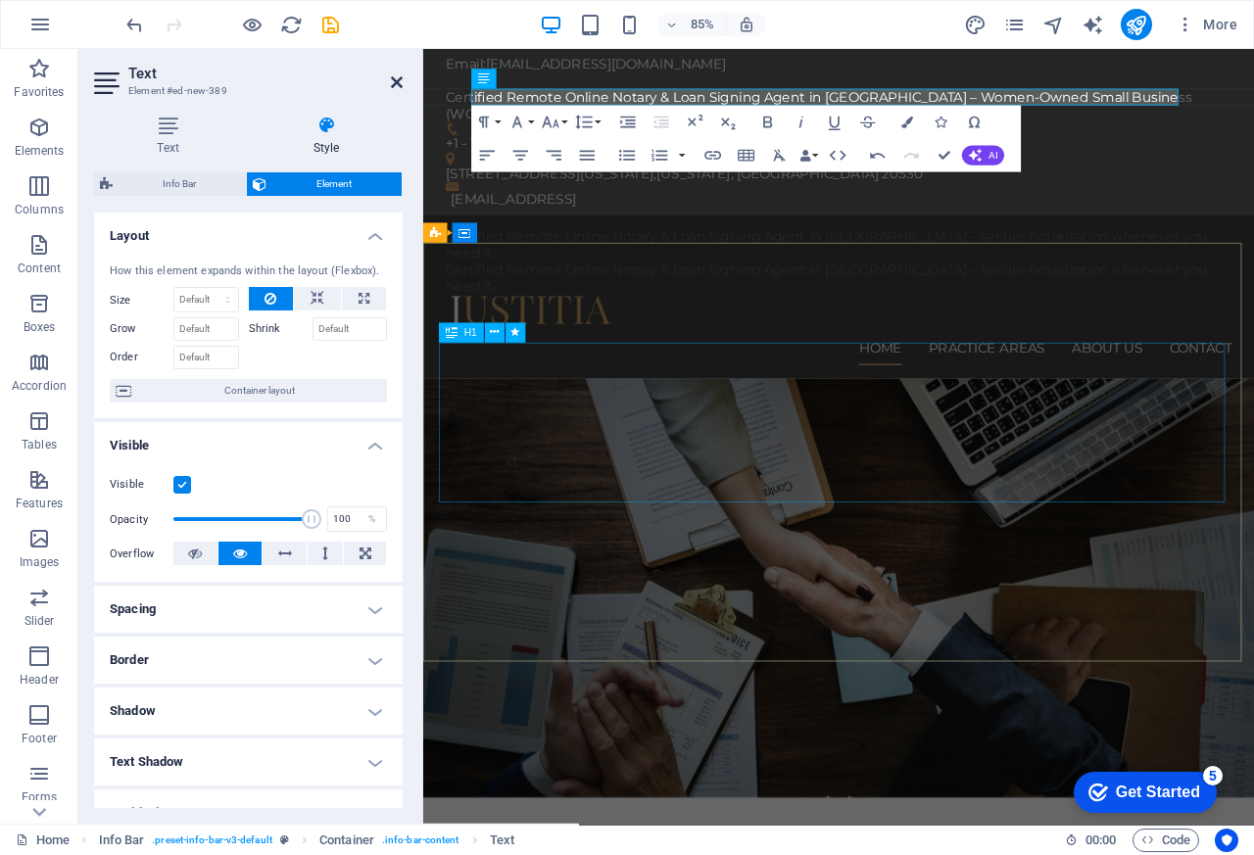
click at [393, 82] on icon at bounding box center [397, 82] width 12 height 16
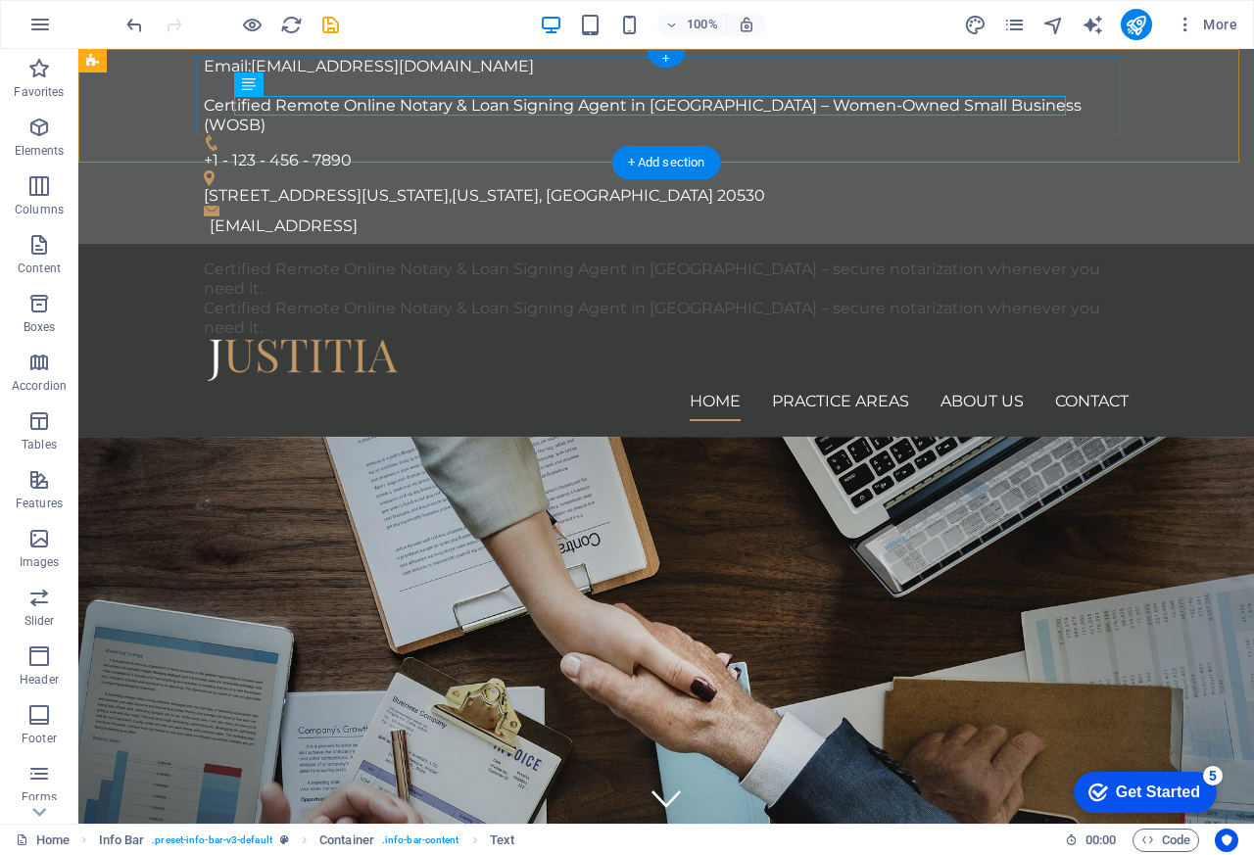
click at [302, 186] on div "[STREET_ADDRESS][US_STATE][US_STATE]" at bounding box center [658, 196] width 909 height 20
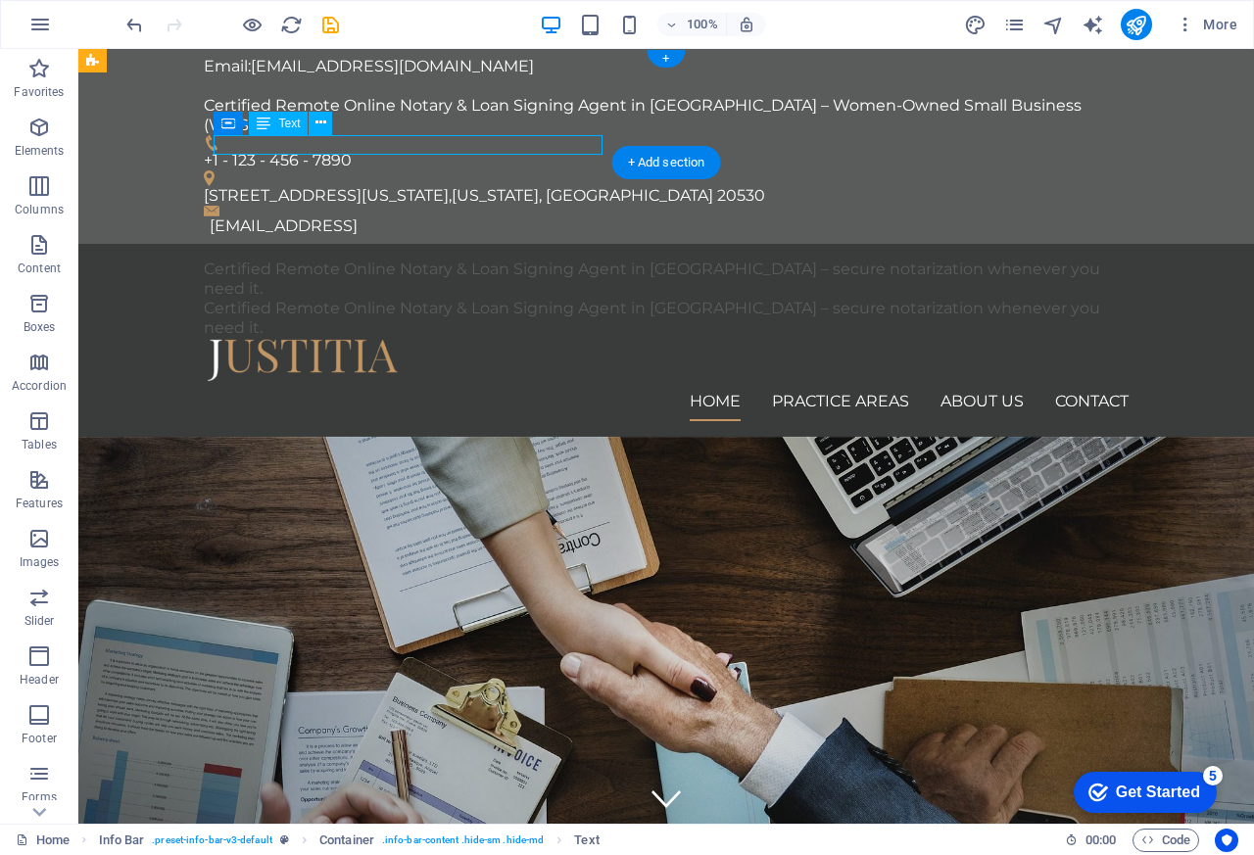
click at [307, 186] on div "[STREET_ADDRESS][US_STATE][US_STATE]" at bounding box center [658, 196] width 909 height 20
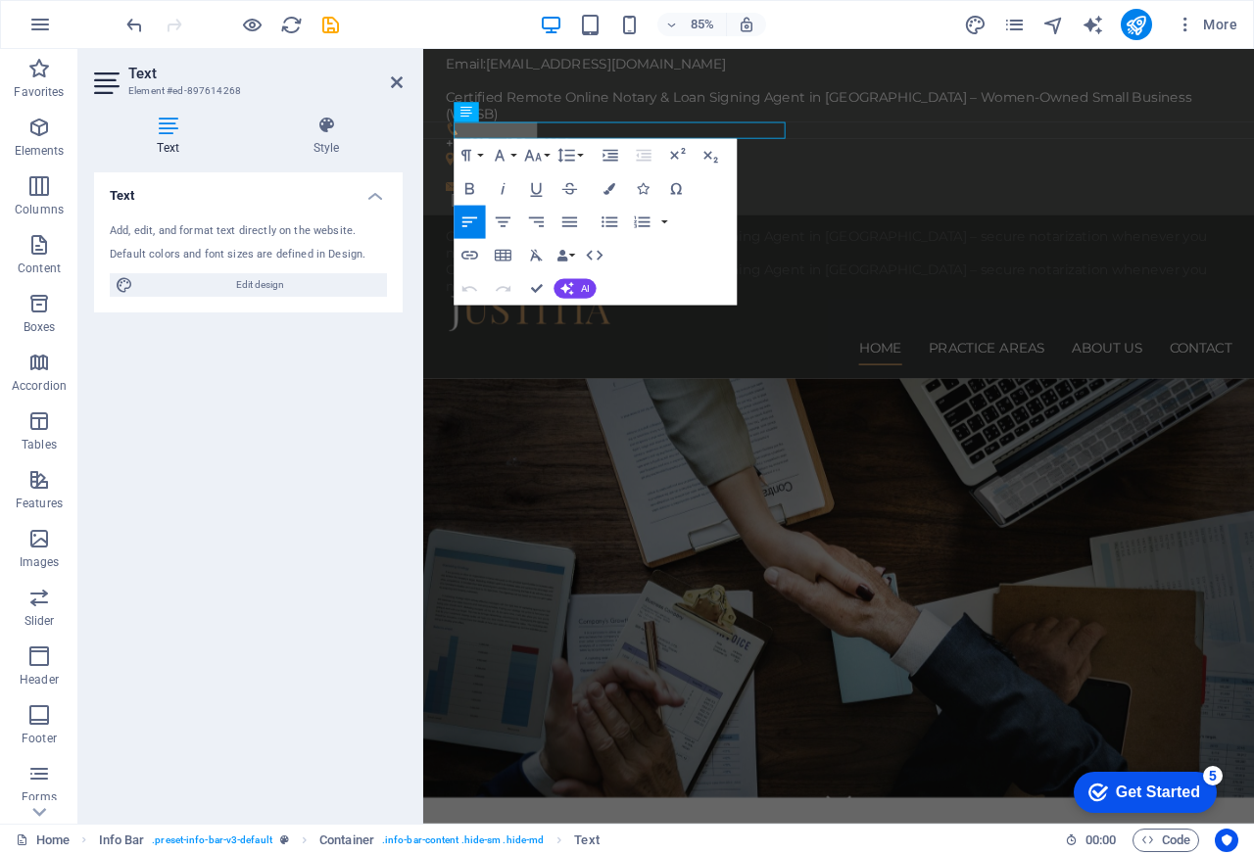
scroll to position [0, 8]
click at [392, 82] on icon at bounding box center [397, 82] width 12 height 16
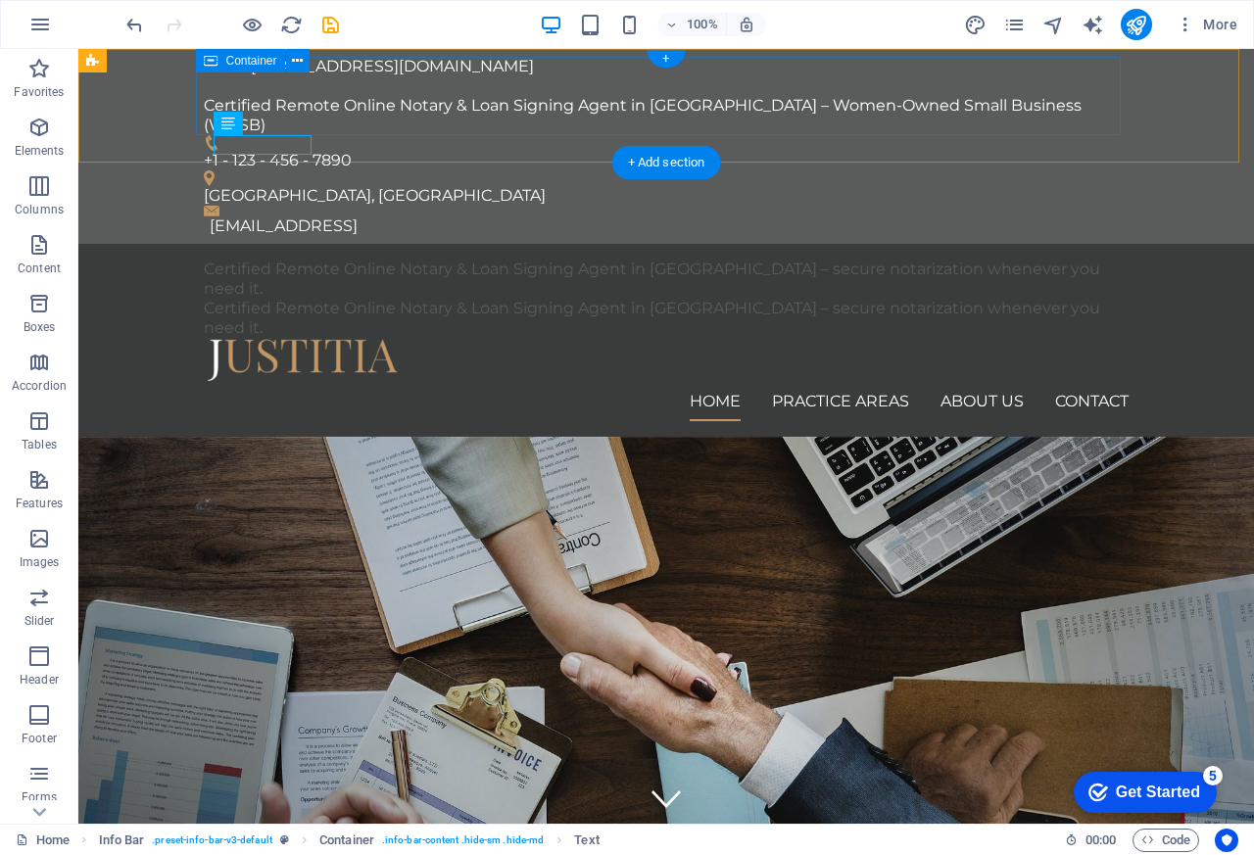
click at [897, 217] on div "[EMAIL_ADDRESS]" at bounding box center [669, 227] width 919 height 20
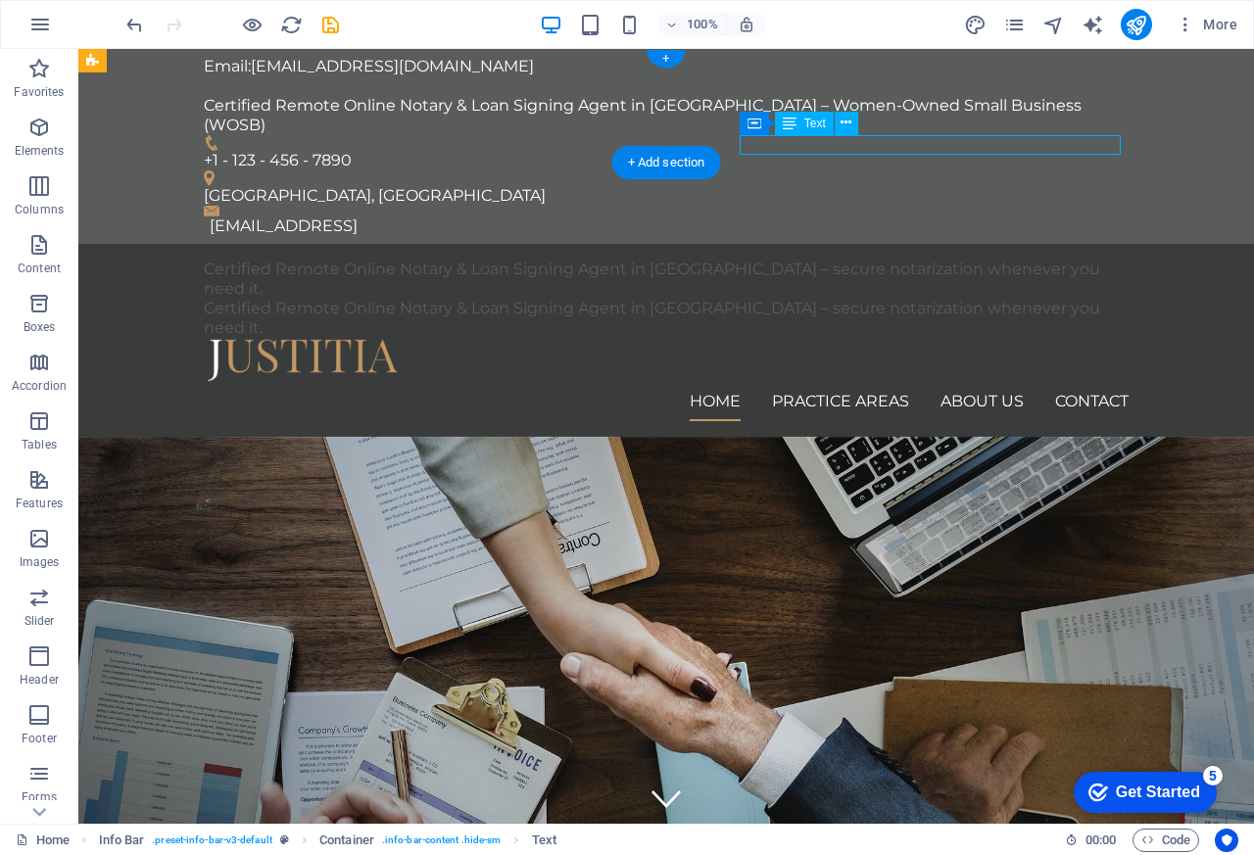
click at [950, 217] on div "[EMAIL_ADDRESS]" at bounding box center [669, 227] width 919 height 20
click at [934, 217] on div "[EMAIL_ADDRESS]" at bounding box center [669, 227] width 919 height 20
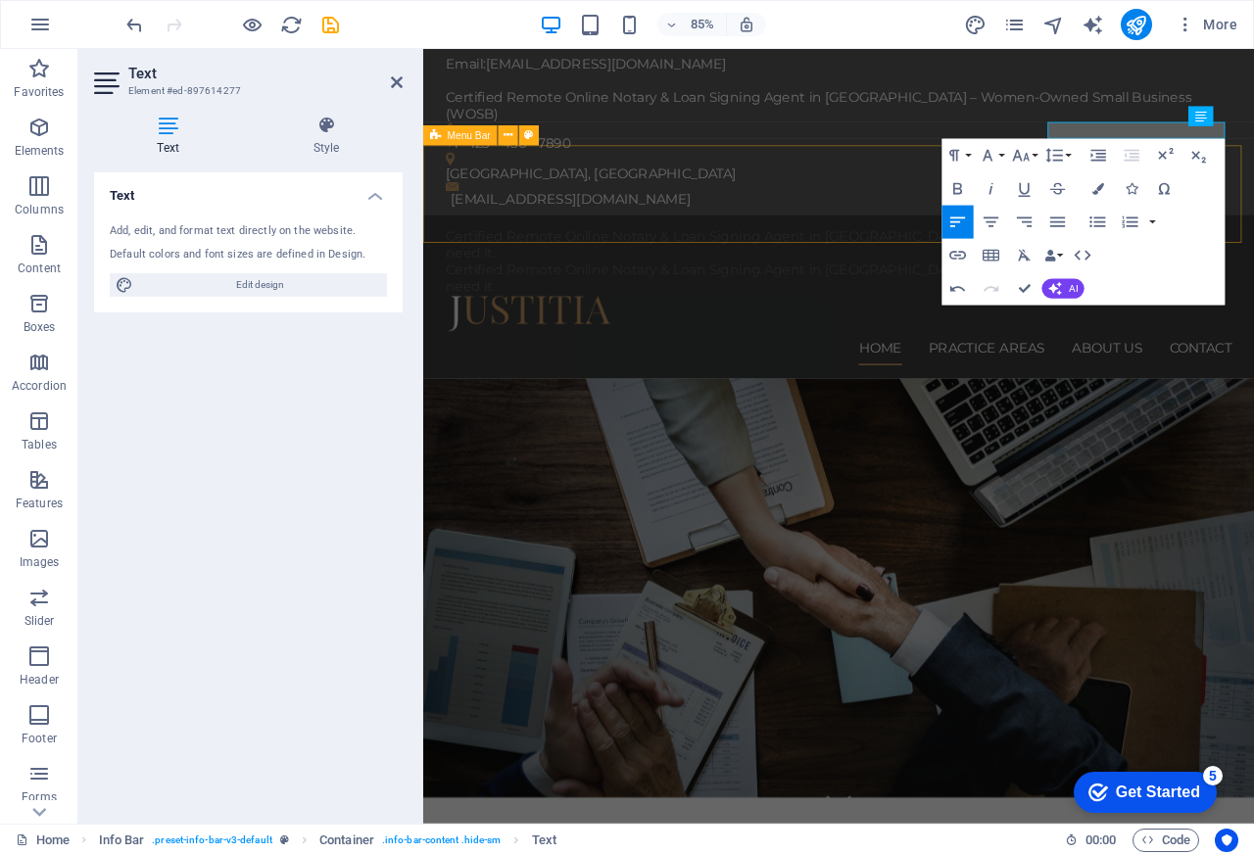
scroll to position [0, 13]
click at [1024, 244] on div "Certified Remote Online Notary & Loan Signing Agent in [GEOGRAPHIC_DATA] – secu…" at bounding box center [912, 340] width 978 height 193
select select "header"
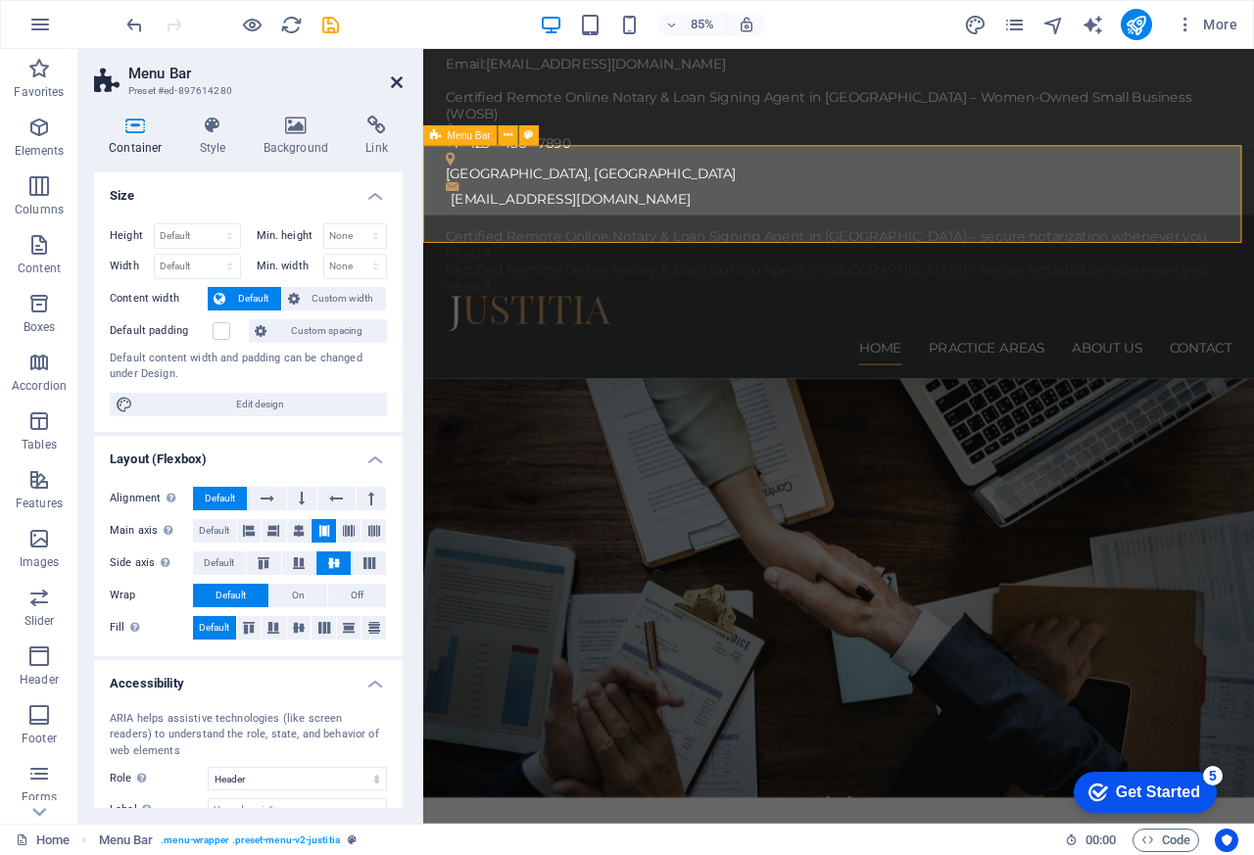
click at [392, 82] on icon at bounding box center [397, 82] width 12 height 16
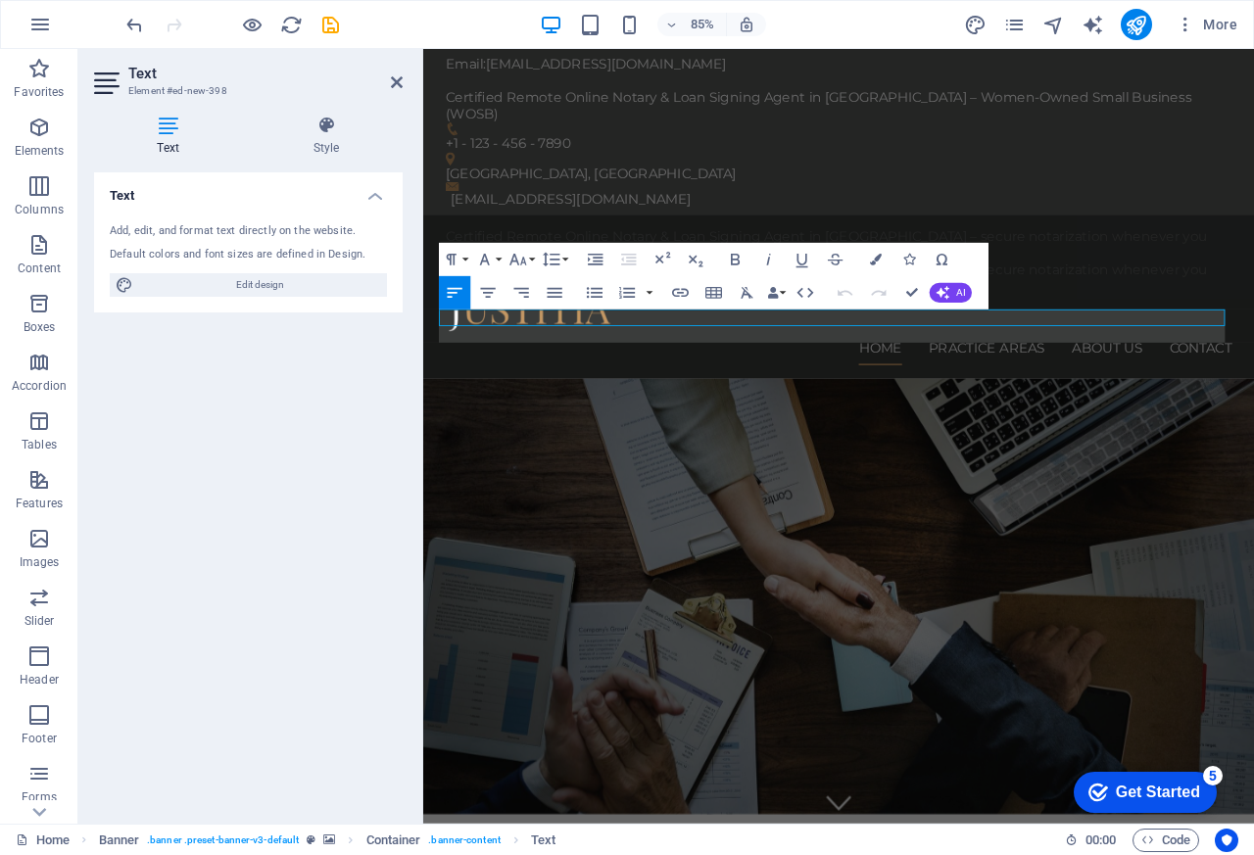
scroll to position [1741, 0]
click at [392, 82] on icon at bounding box center [397, 82] width 12 height 16
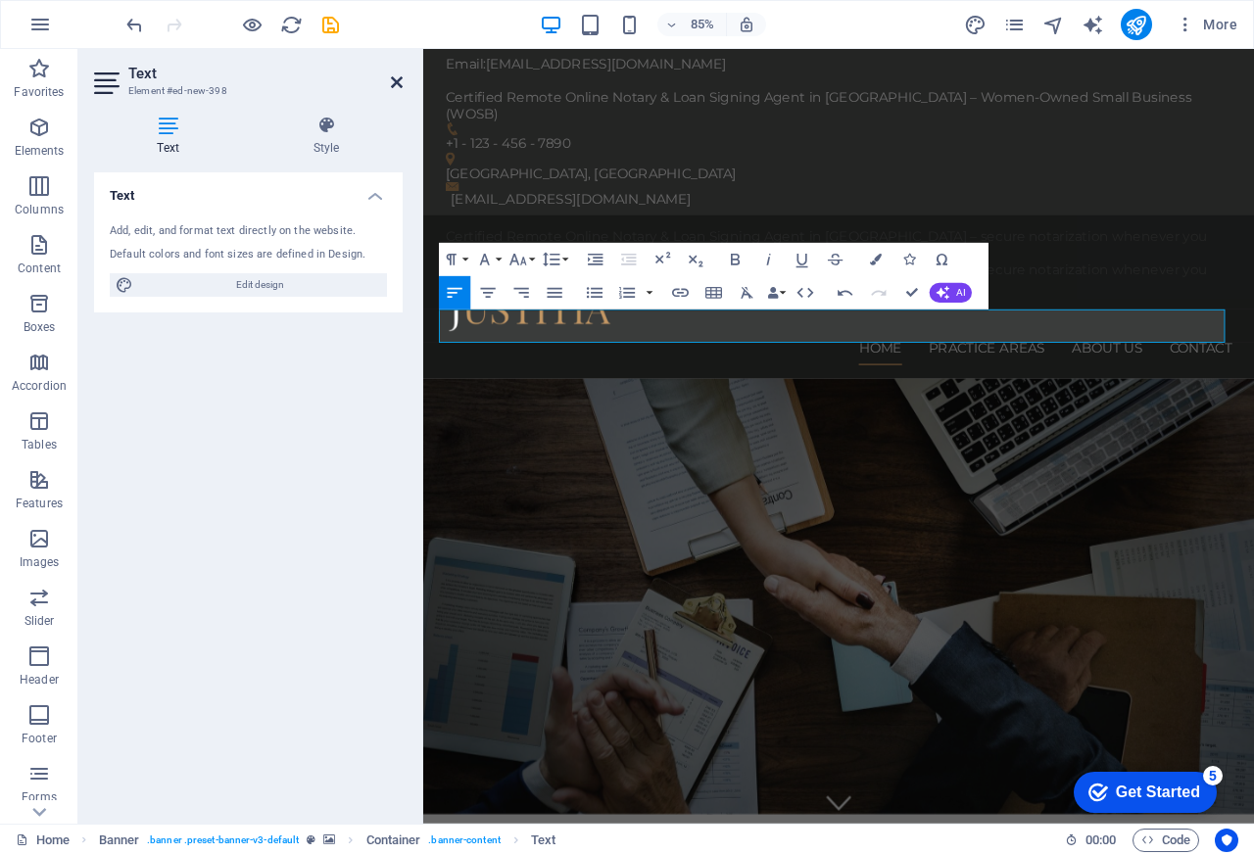
click at [392, 82] on icon at bounding box center [397, 82] width 12 height 16
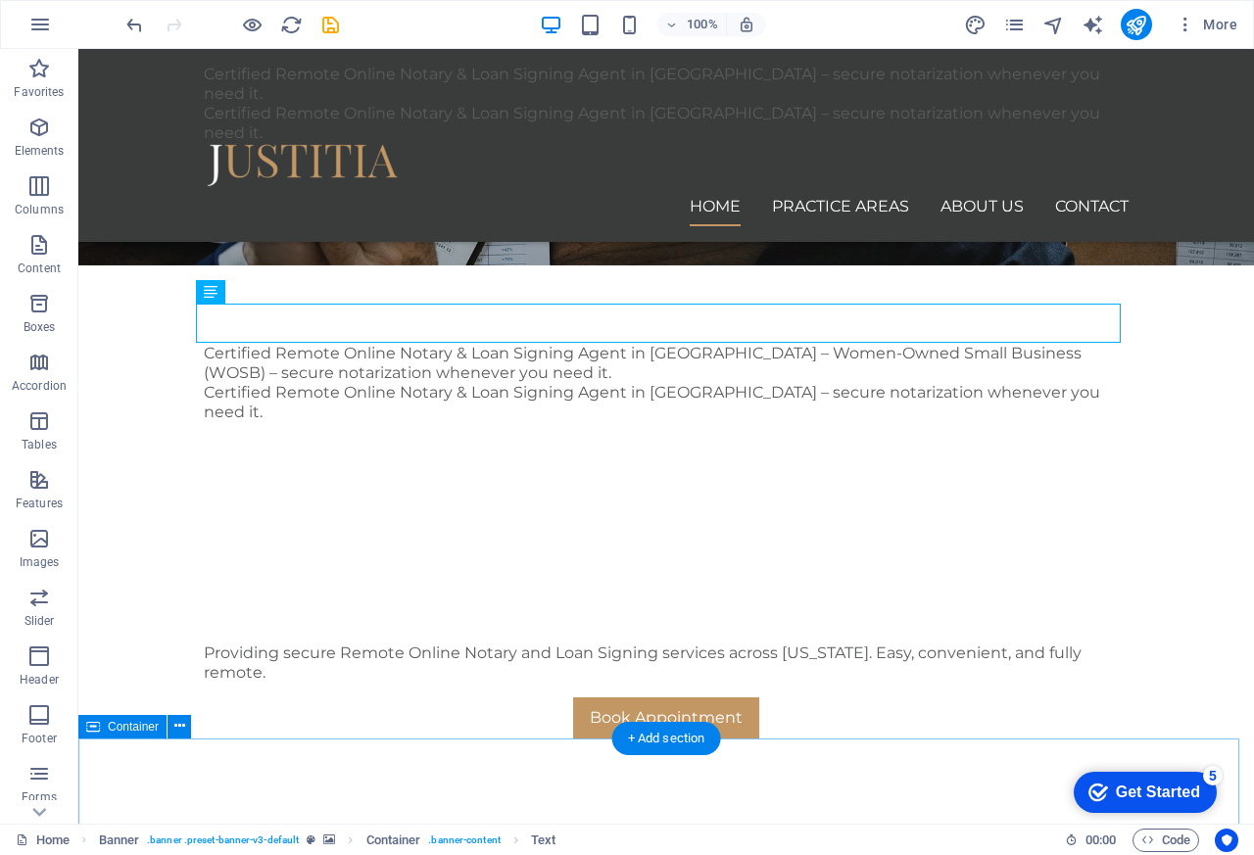
scroll to position [705, 0]
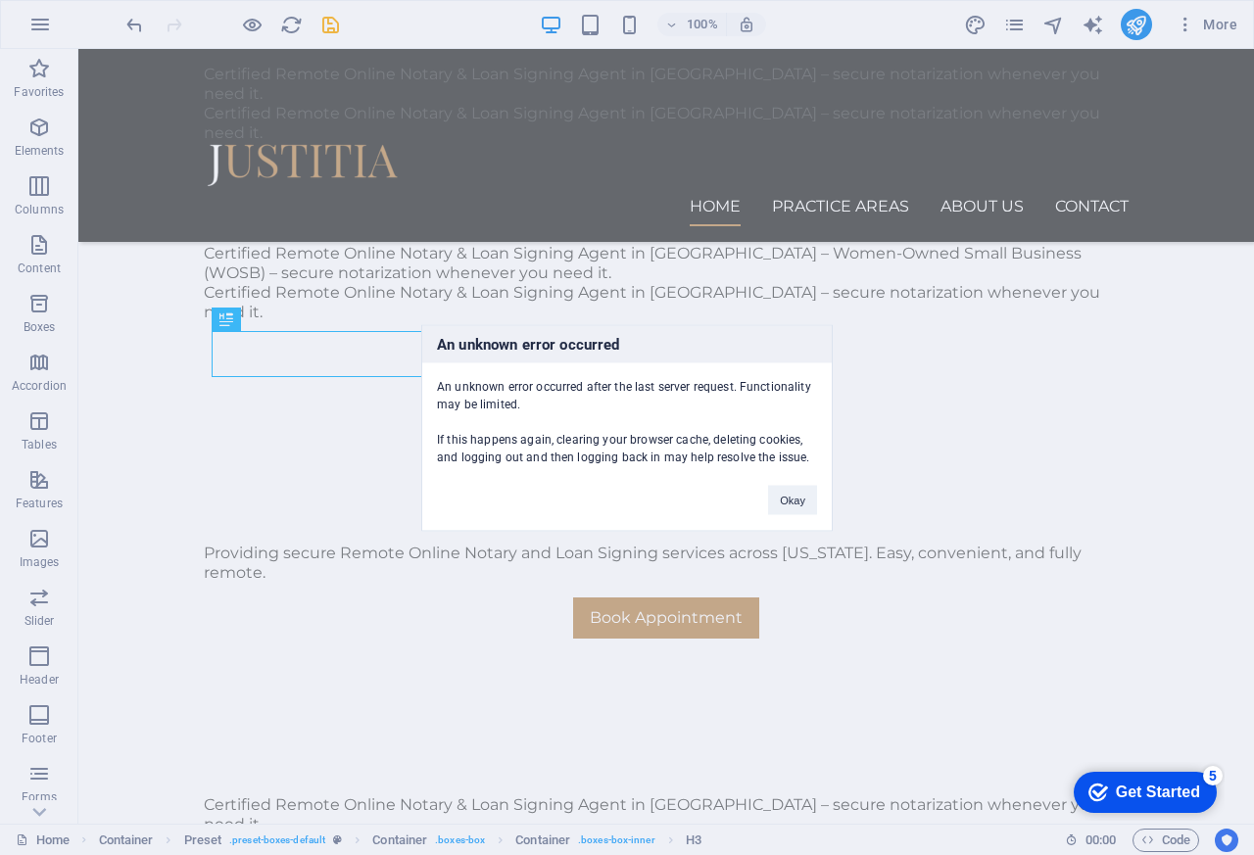
click at [309, 354] on div "An unknown error occurred An unknown error occurred after the last server reque…" at bounding box center [627, 427] width 1254 height 855
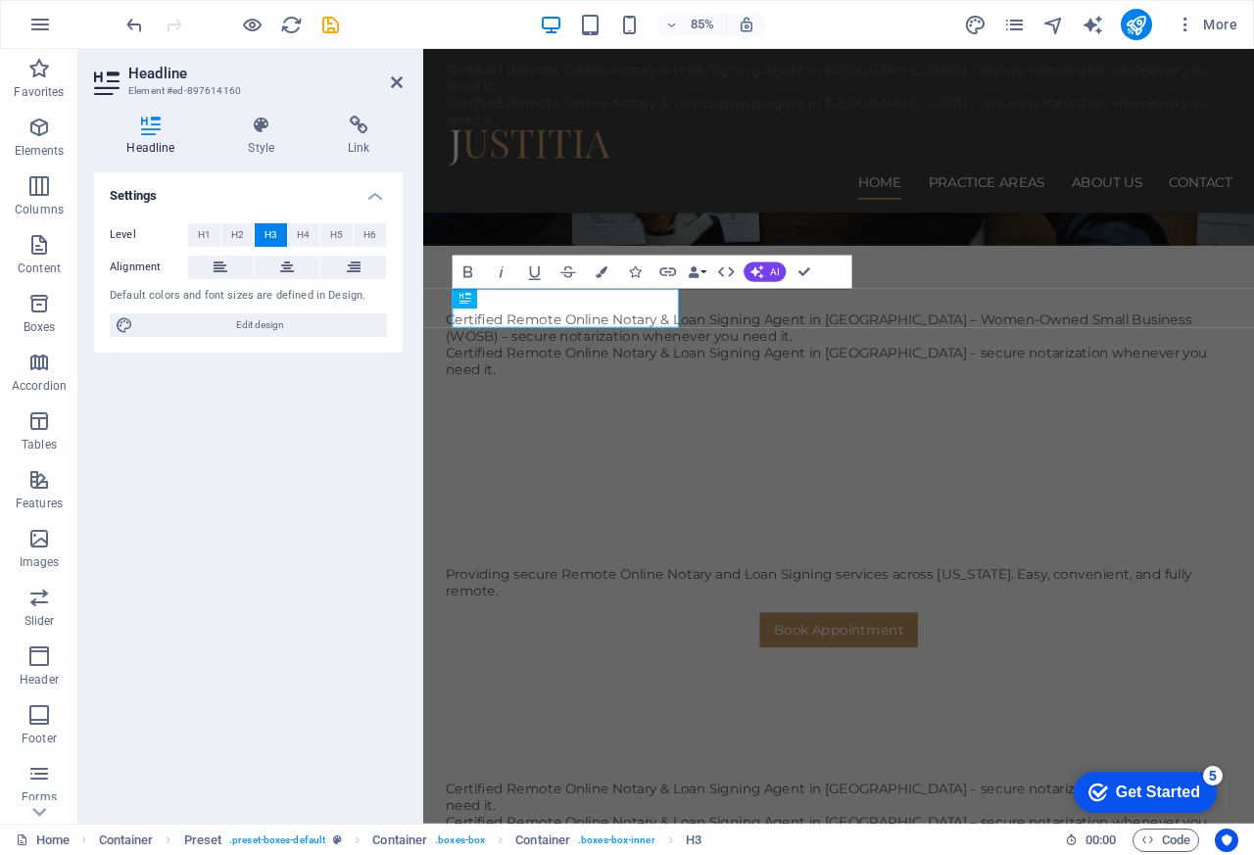
click at [335, 341] on div "Level H1 H2 H3 H4 H5 H6 Alignment Default colors and font sizes are defined in …" at bounding box center [248, 281] width 309 height 146
click at [392, 82] on icon at bounding box center [397, 82] width 12 height 16
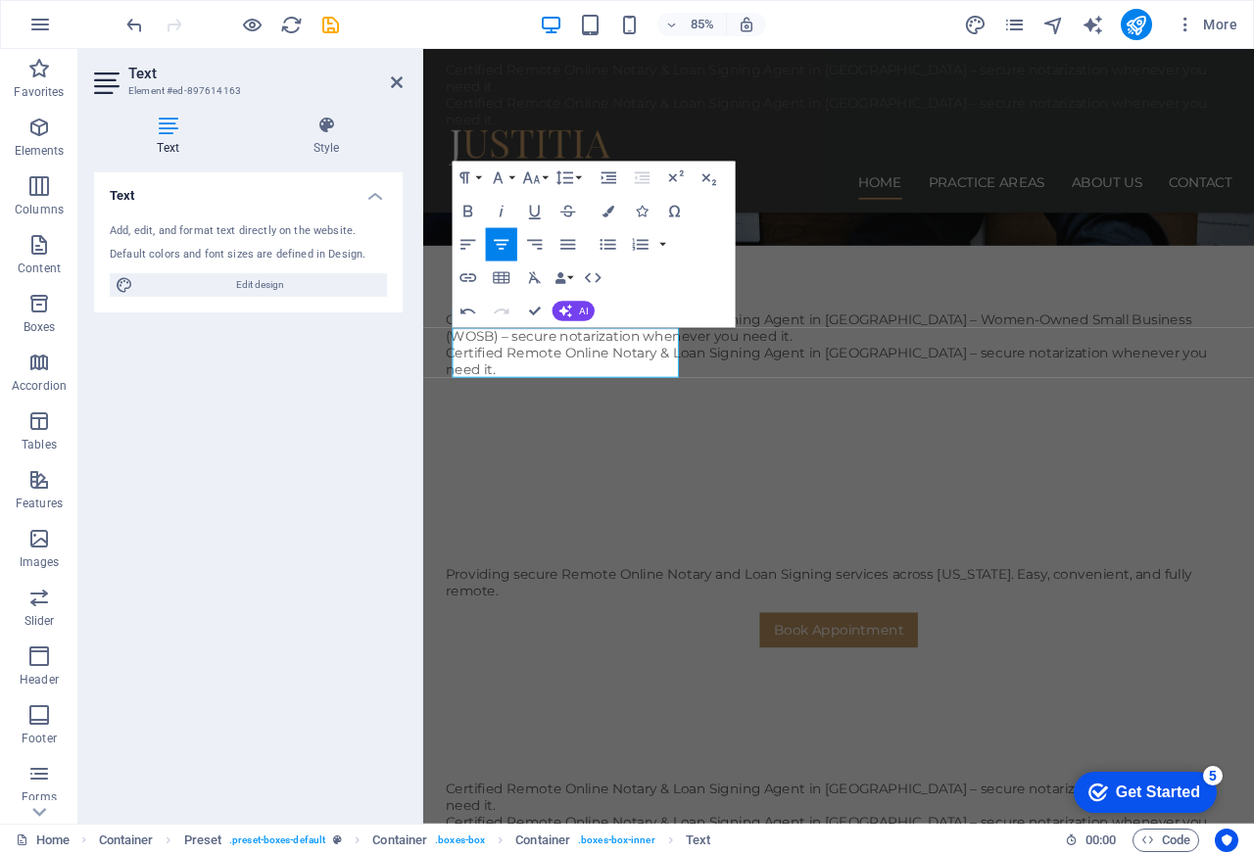
scroll to position [797, 0]
click at [392, 82] on icon at bounding box center [397, 82] width 12 height 16
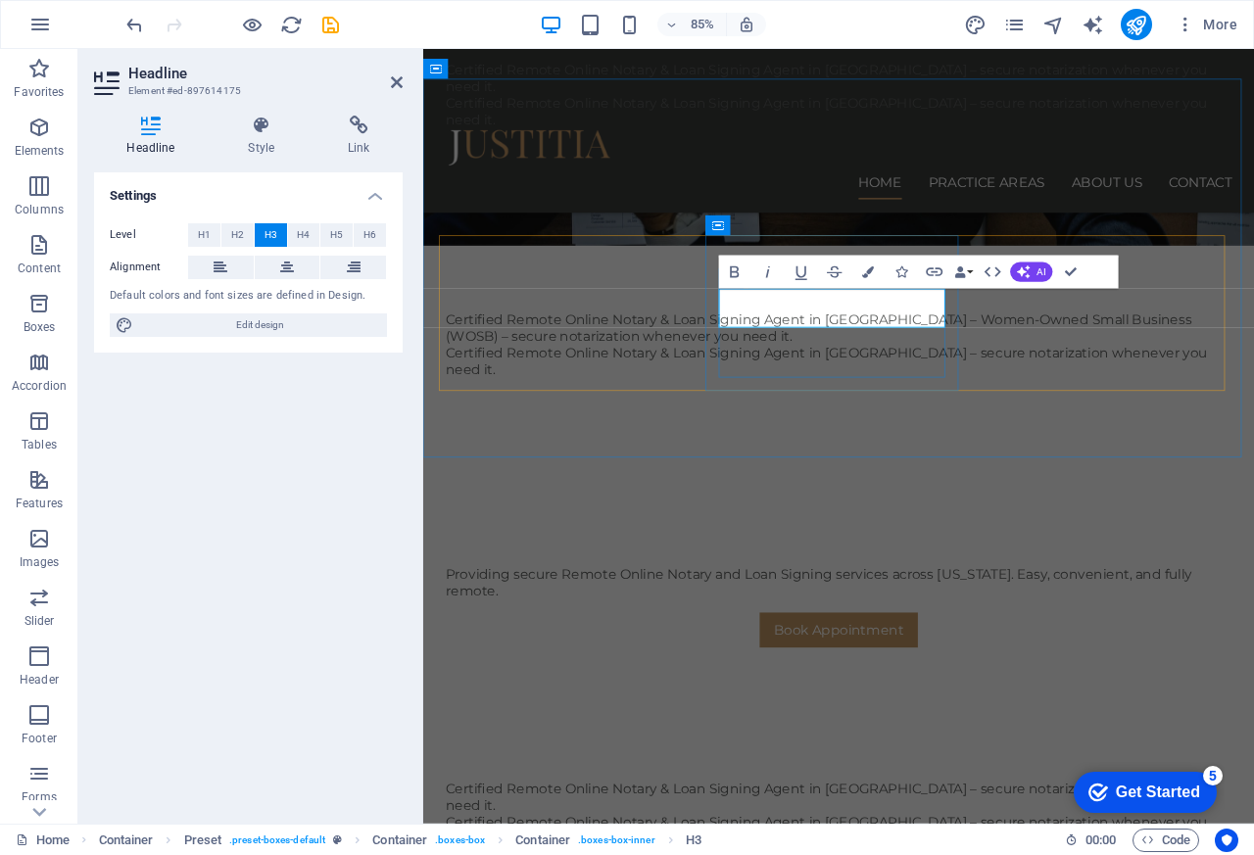
scroll to position [0, 5]
click at [392, 82] on icon at bounding box center [397, 82] width 12 height 16
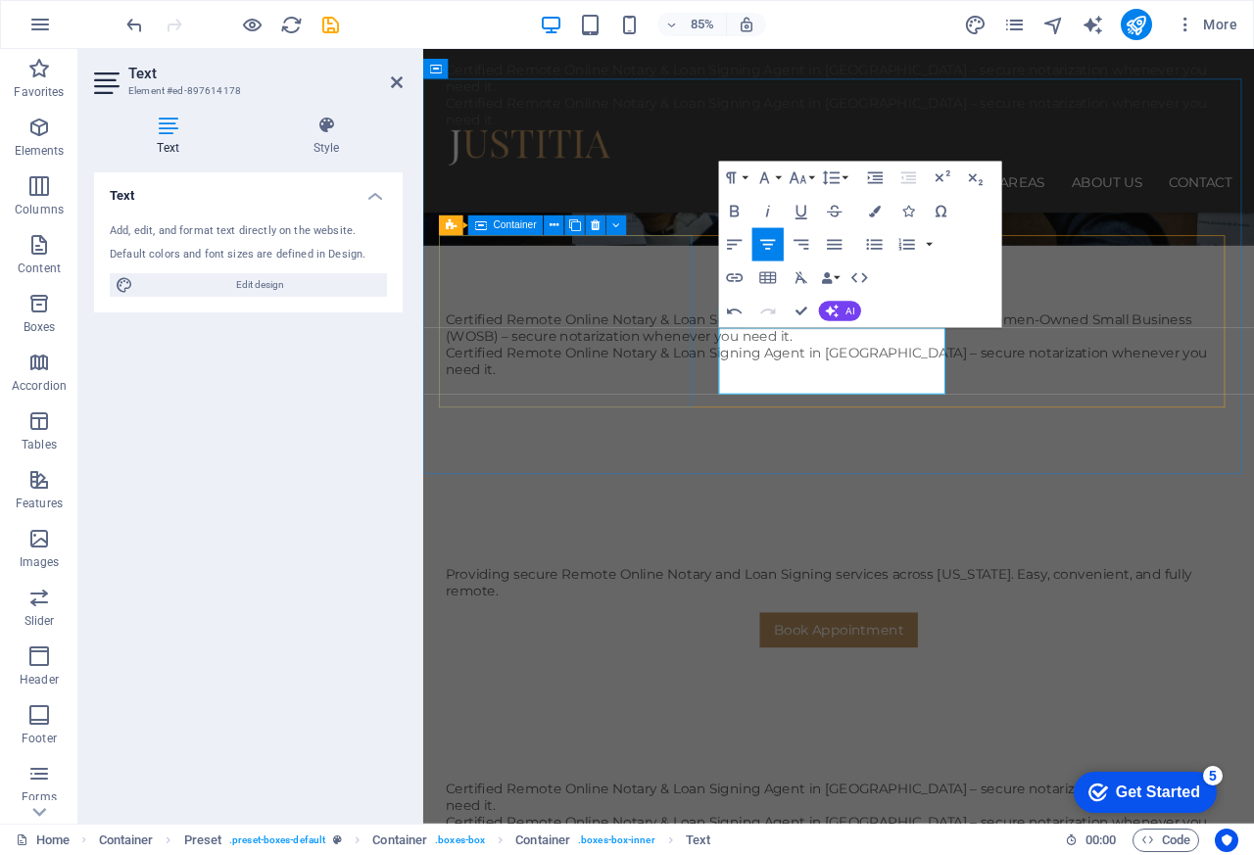
scroll to position [1148, 0]
click at [393, 82] on icon at bounding box center [397, 82] width 12 height 16
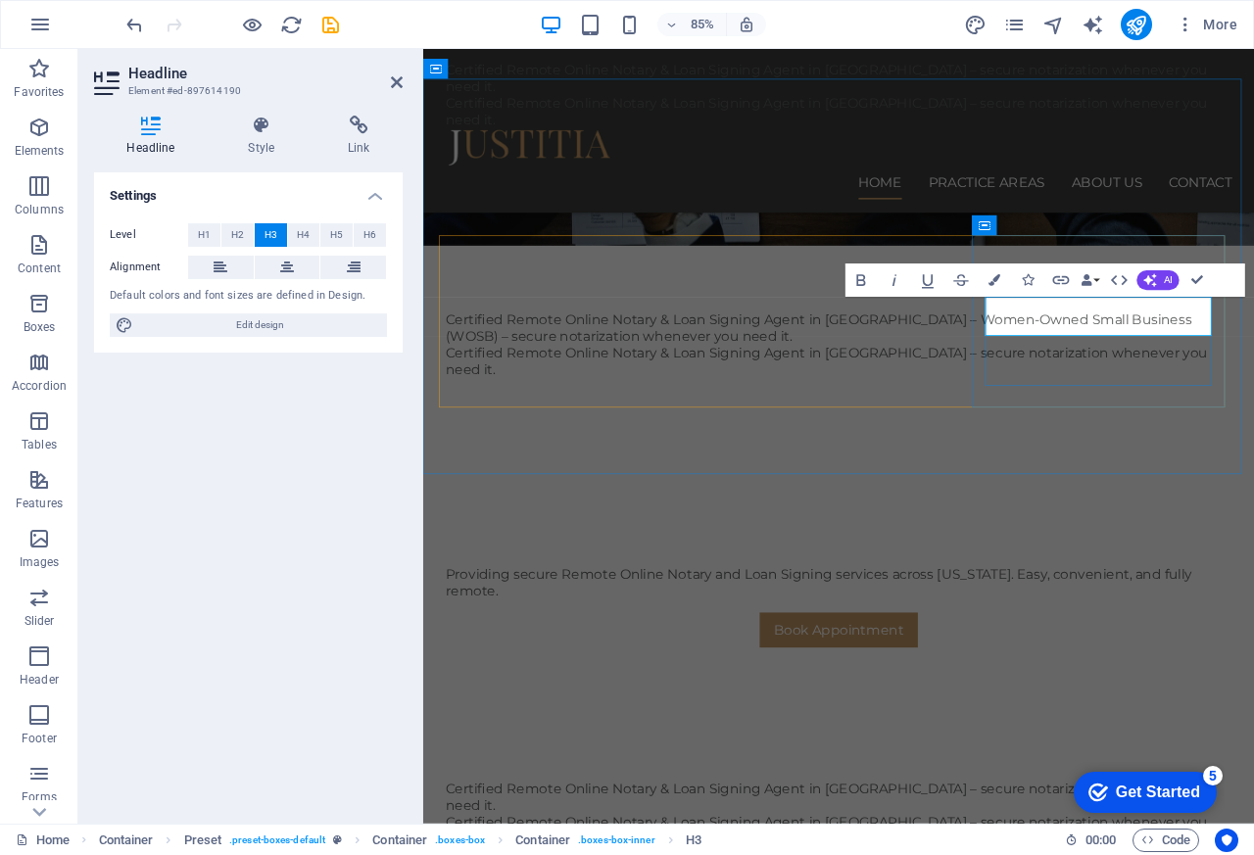
scroll to position [0, 5]
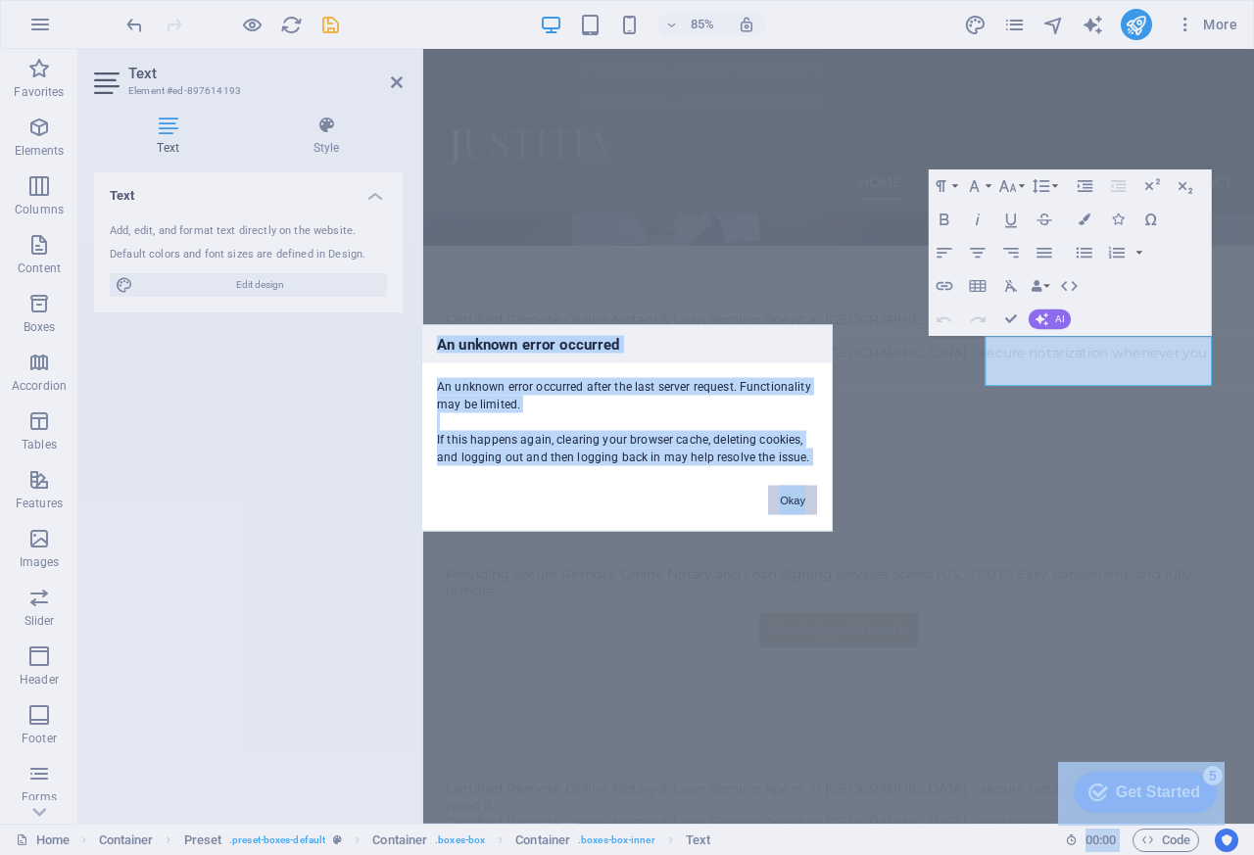
click at [800, 500] on button "Okay" at bounding box center [792, 499] width 49 height 29
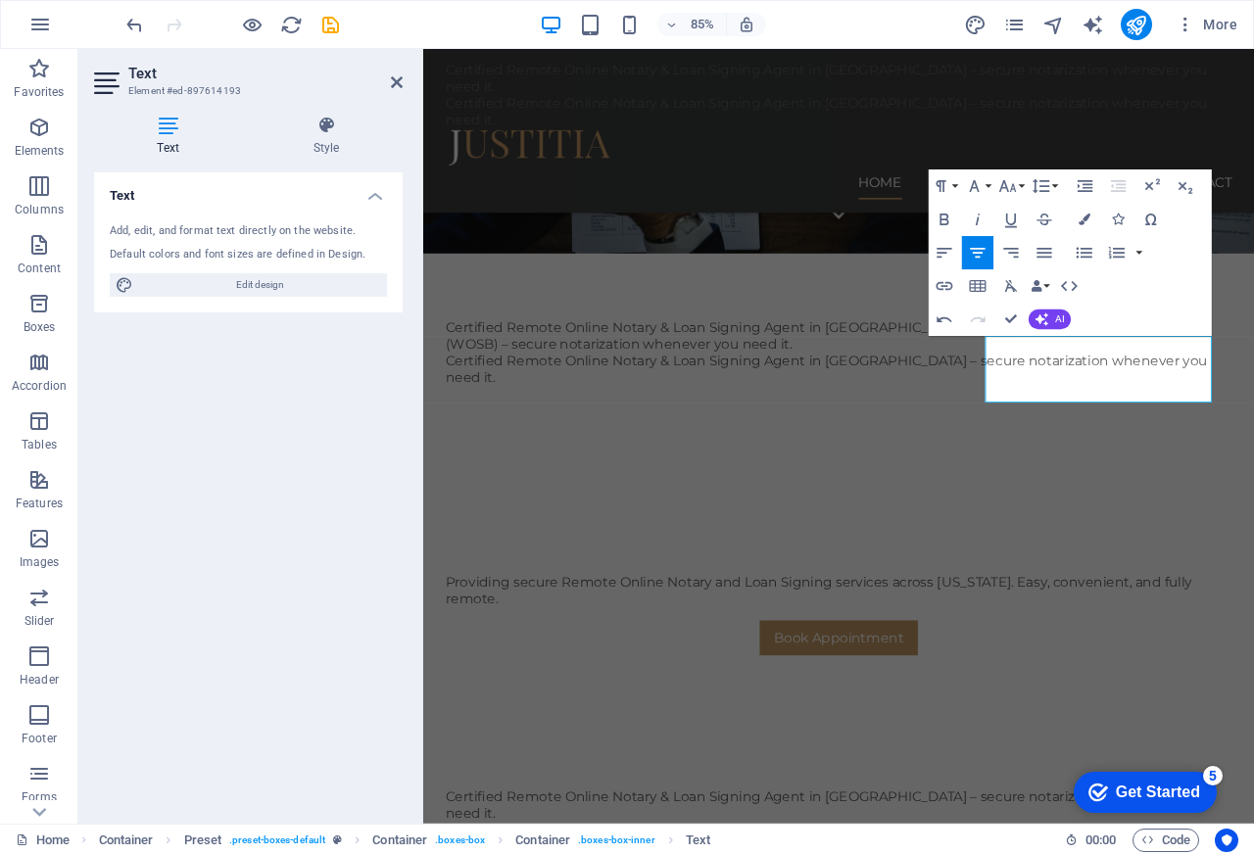
scroll to position [108, 0]
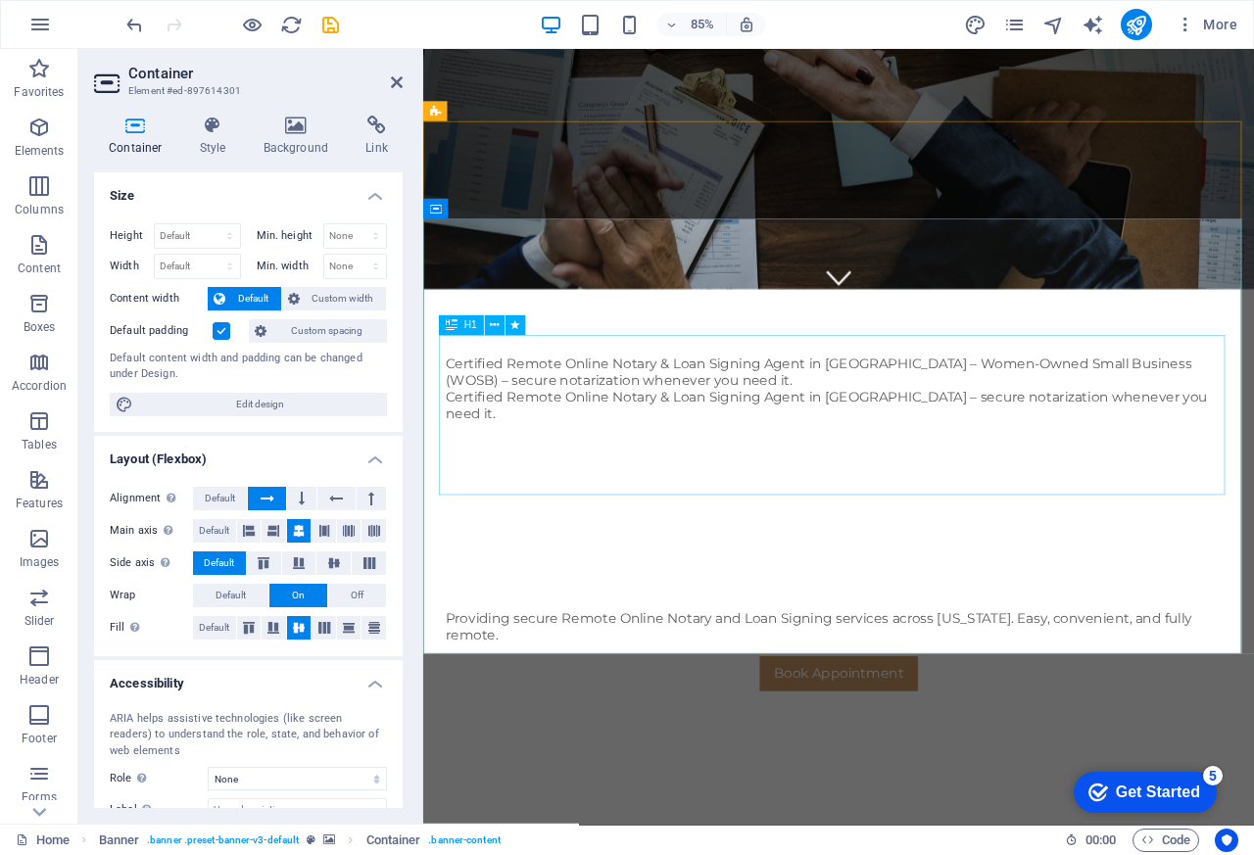
scroll to position [27, 0]
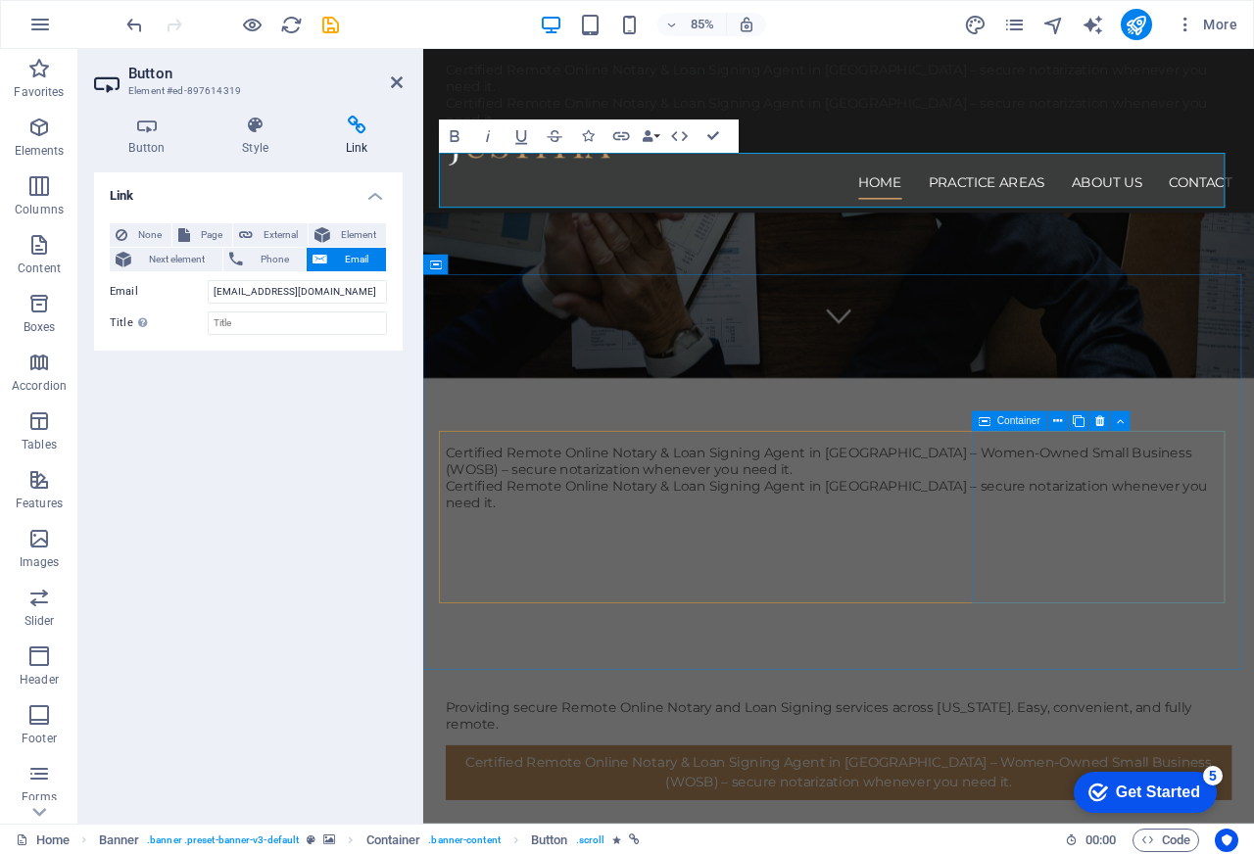
scroll to position [615, 0]
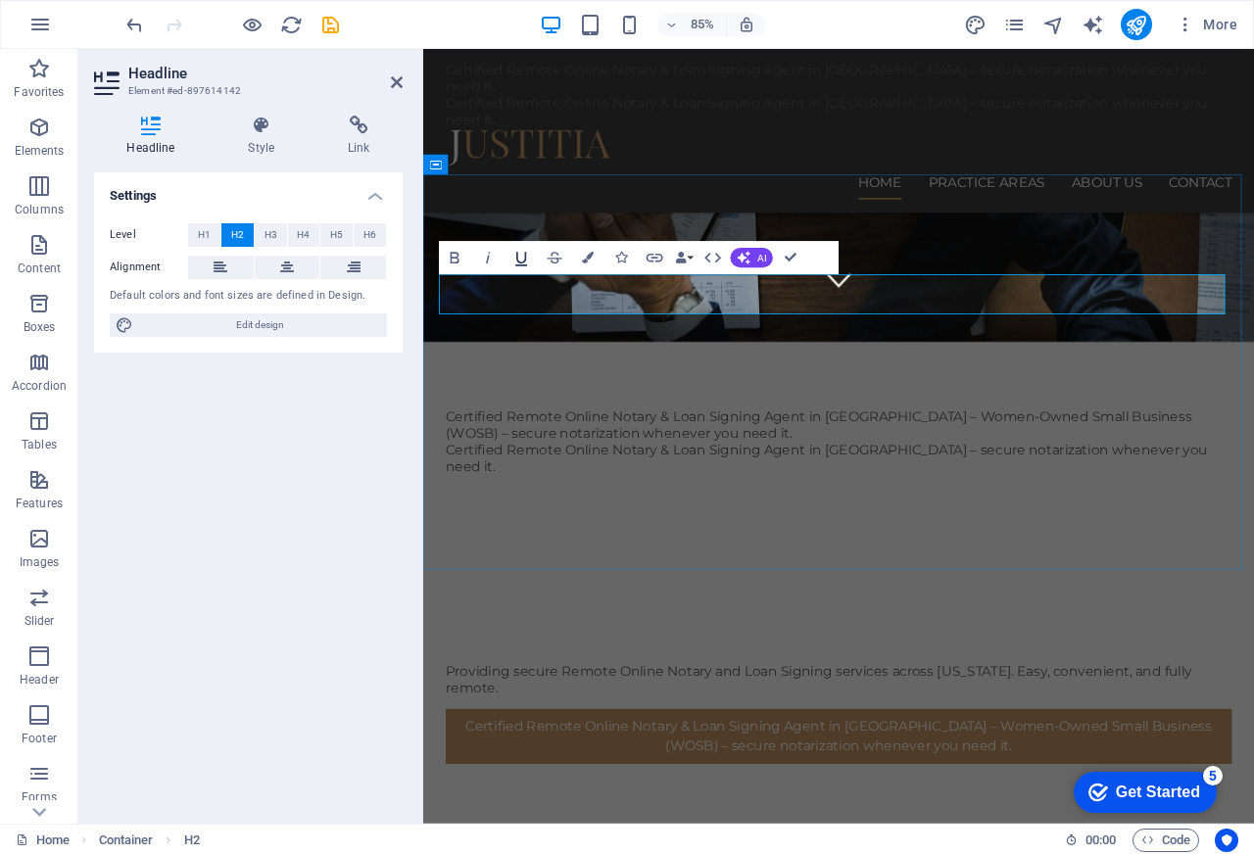
click at [521, 249] on icon "button" at bounding box center [521, 258] width 20 height 20
click at [606, 261] on button "Icons" at bounding box center [621, 258] width 31 height 33
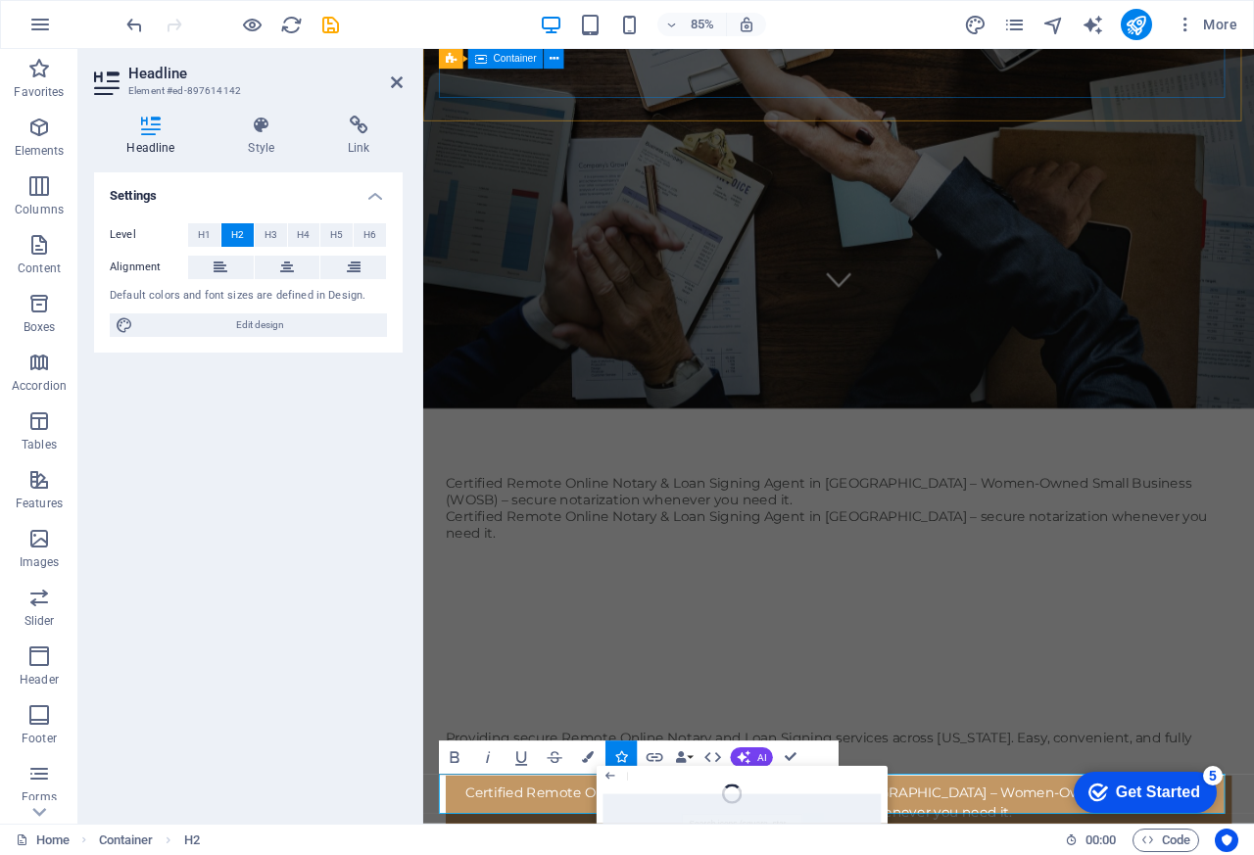
click at [41, 684] on p "Header" at bounding box center [39, 680] width 39 height 16
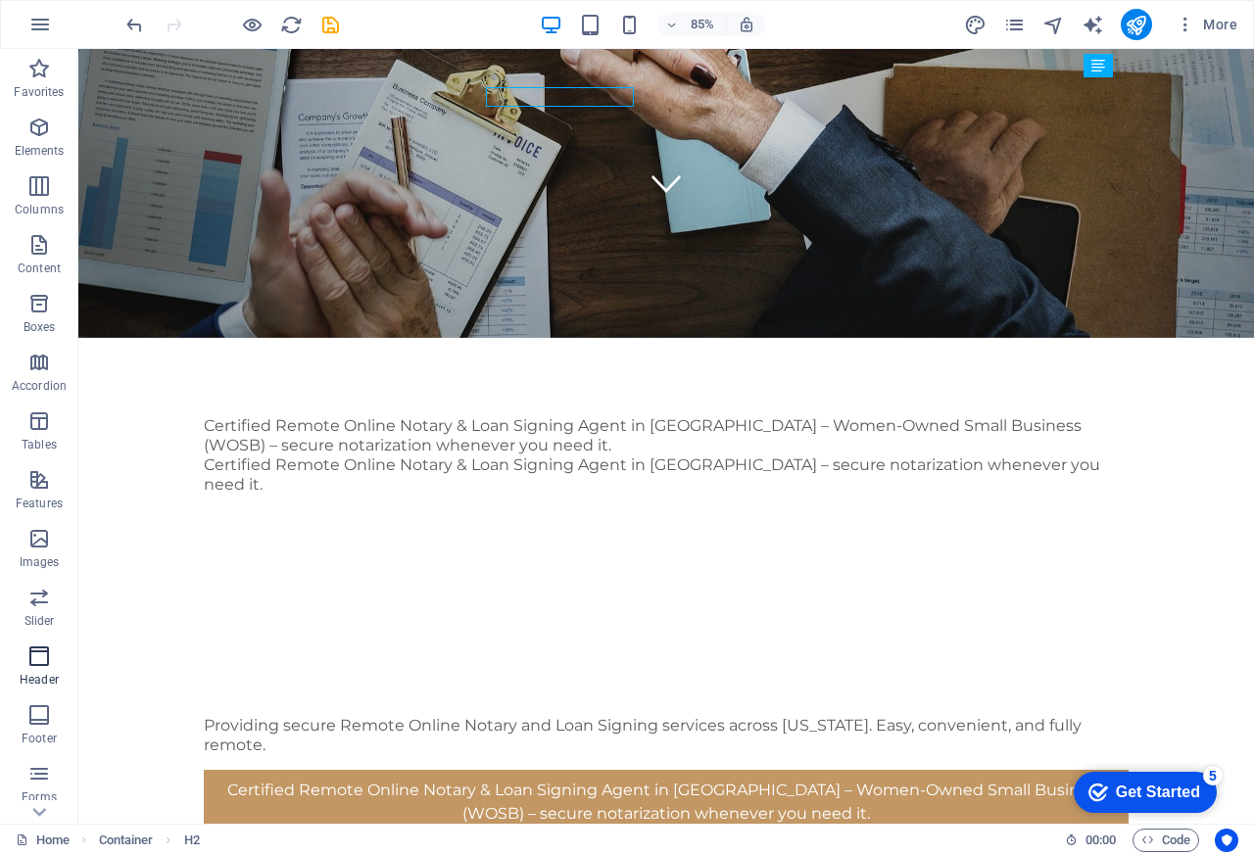
scroll to position [27, 0]
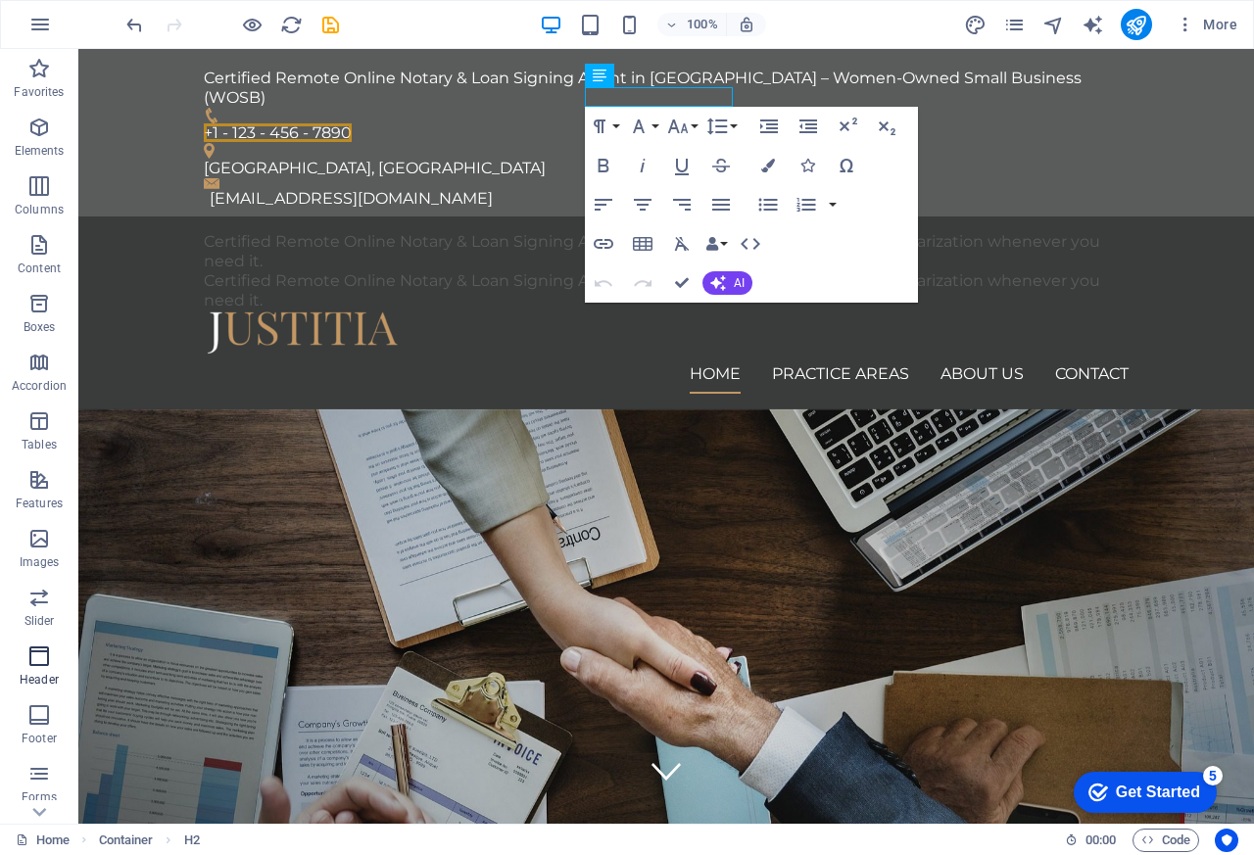
click at [29, 682] on p "Header" at bounding box center [39, 680] width 39 height 16
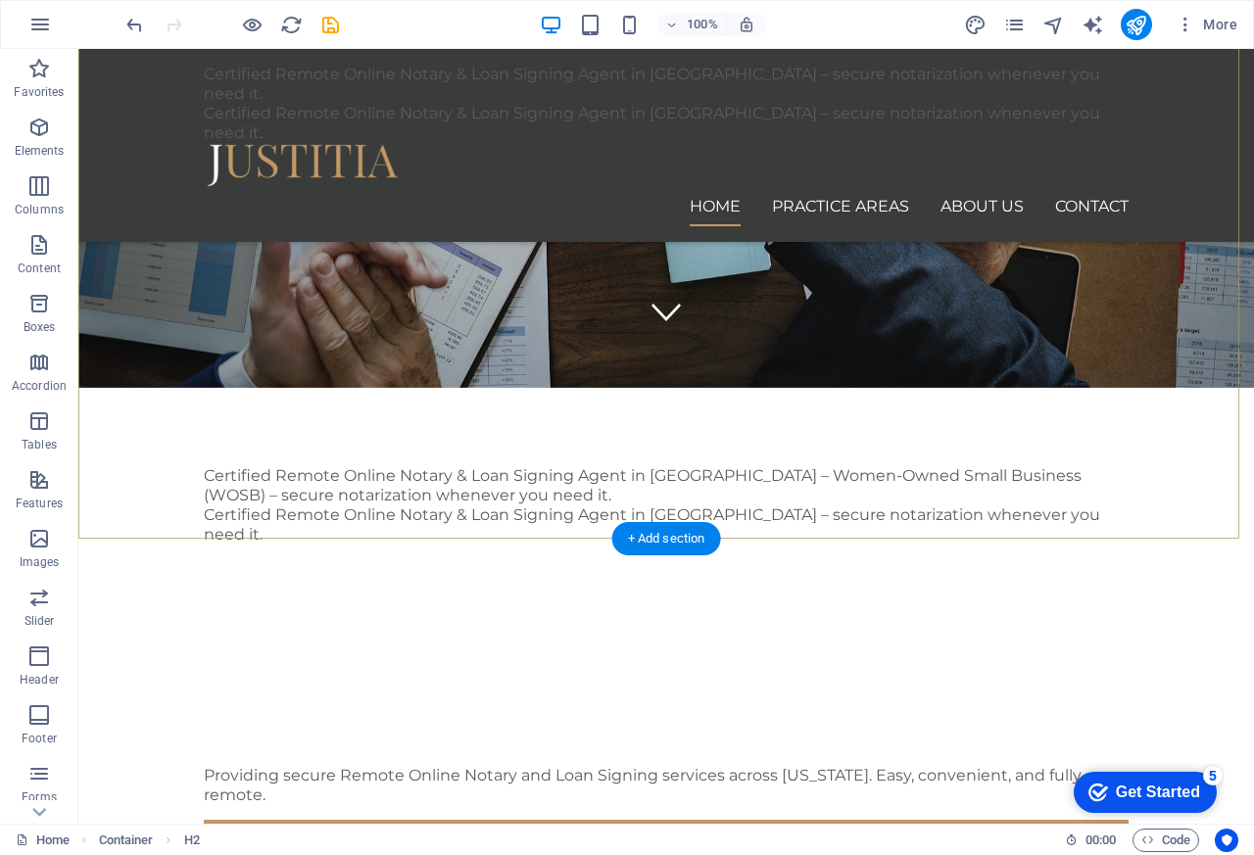
scroll to position [498, 0]
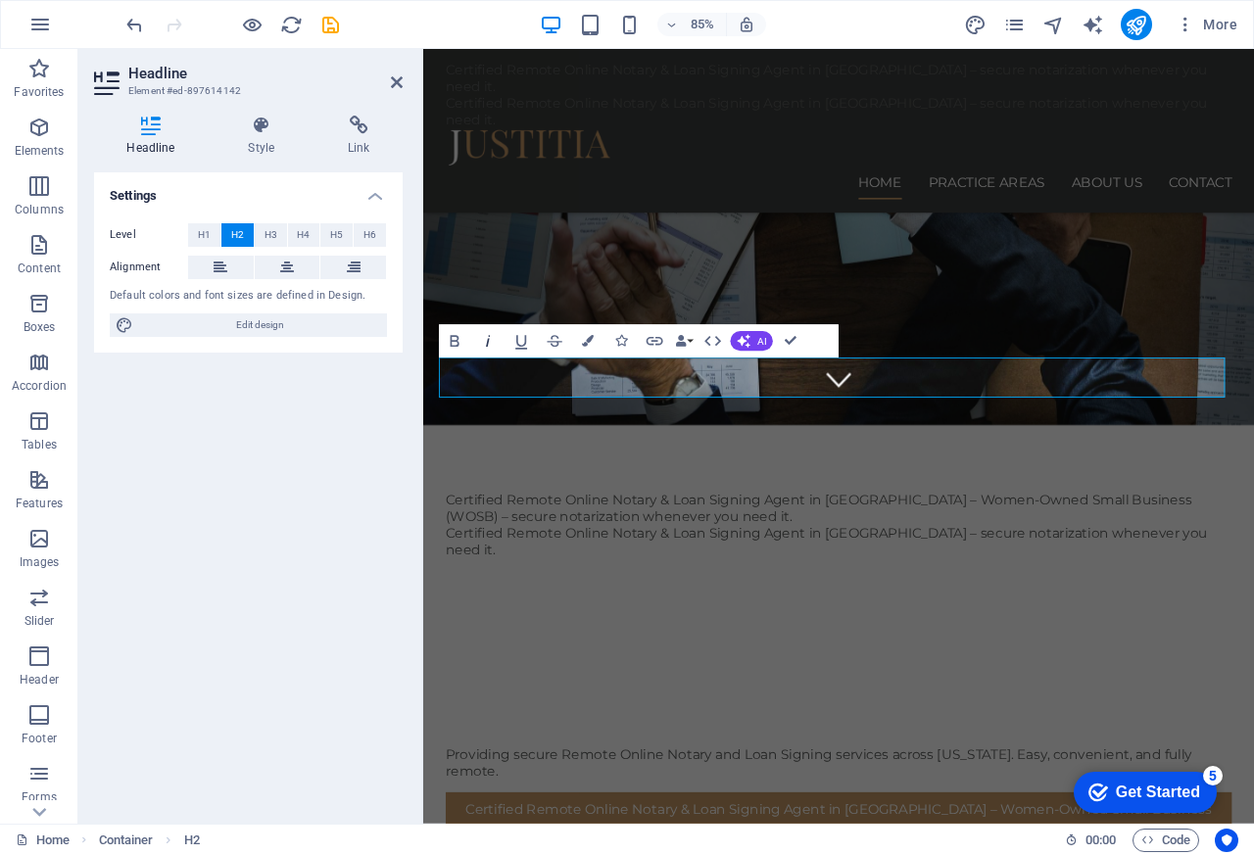
click at [483, 332] on icon "button" at bounding box center [488, 342] width 20 height 20
click at [26, 152] on p "Elements" at bounding box center [40, 151] width 50 height 16
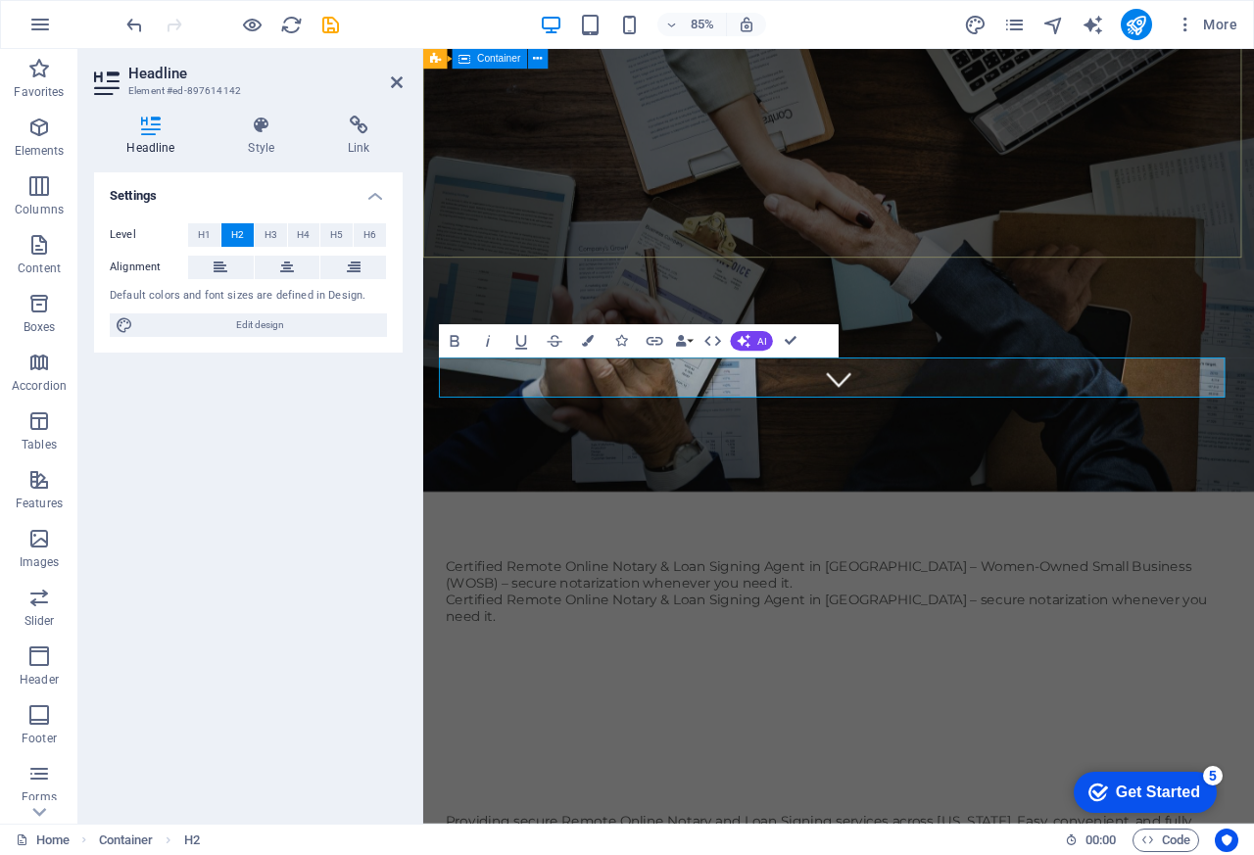
scroll to position [145, 0]
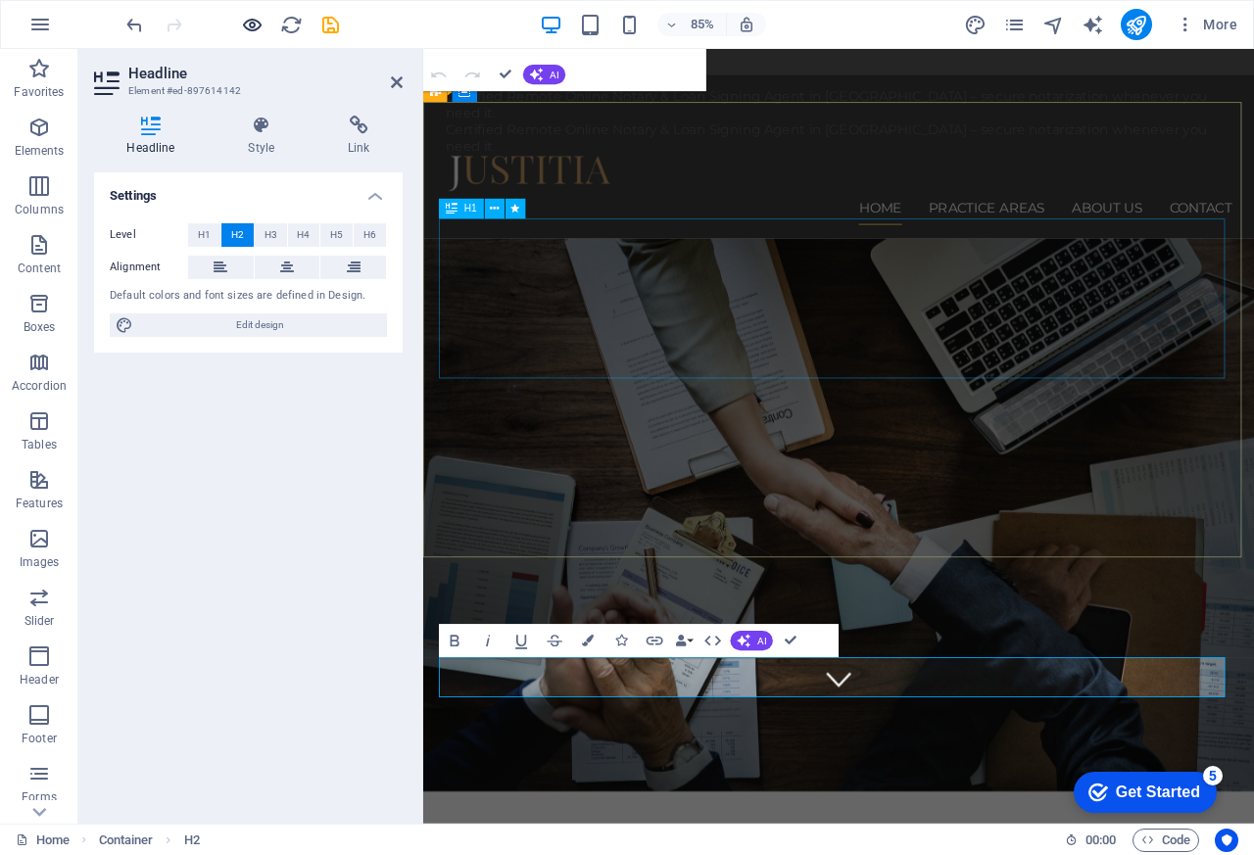
click at [261, 25] on icon "button" at bounding box center [252, 25] width 23 height 23
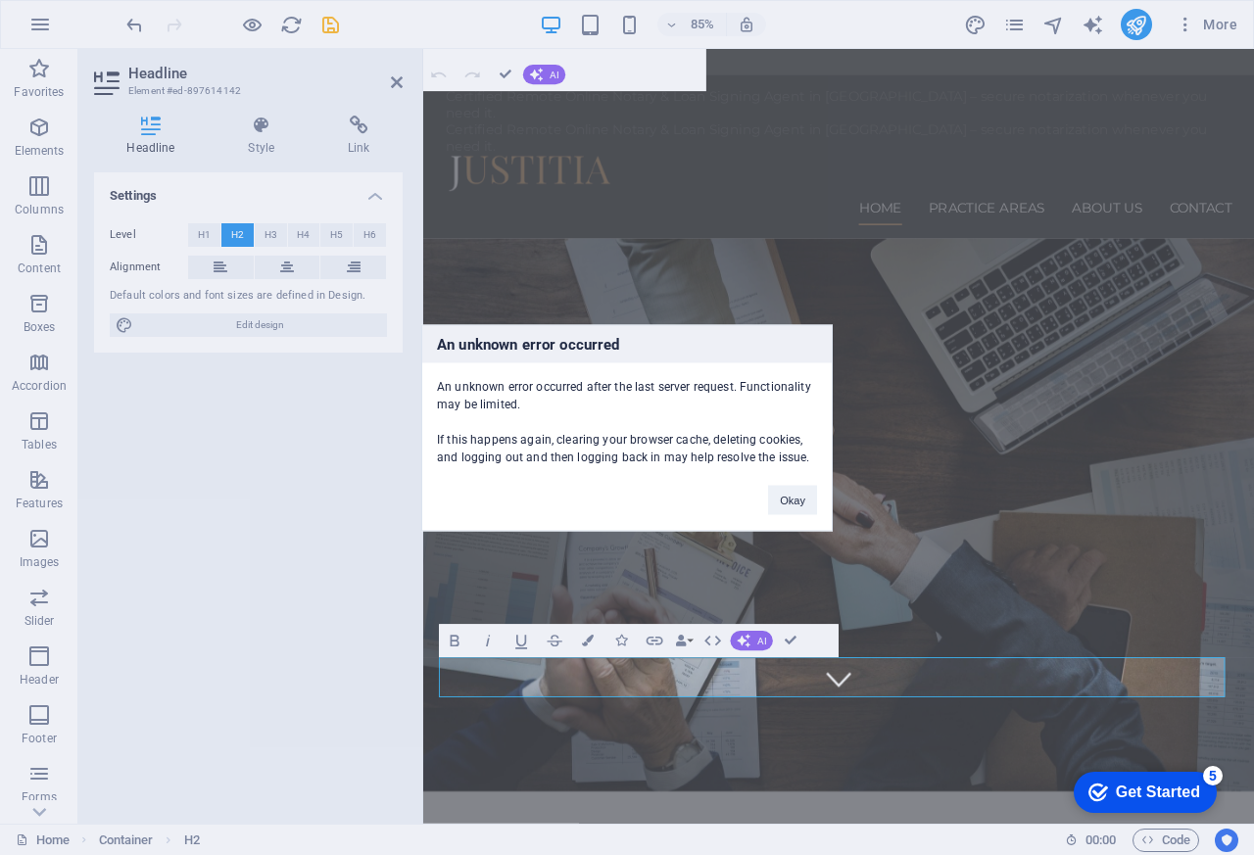
click at [495, 133] on div "An unknown error occurred An unknown error occurred after the last server reque…" at bounding box center [627, 427] width 1254 height 855
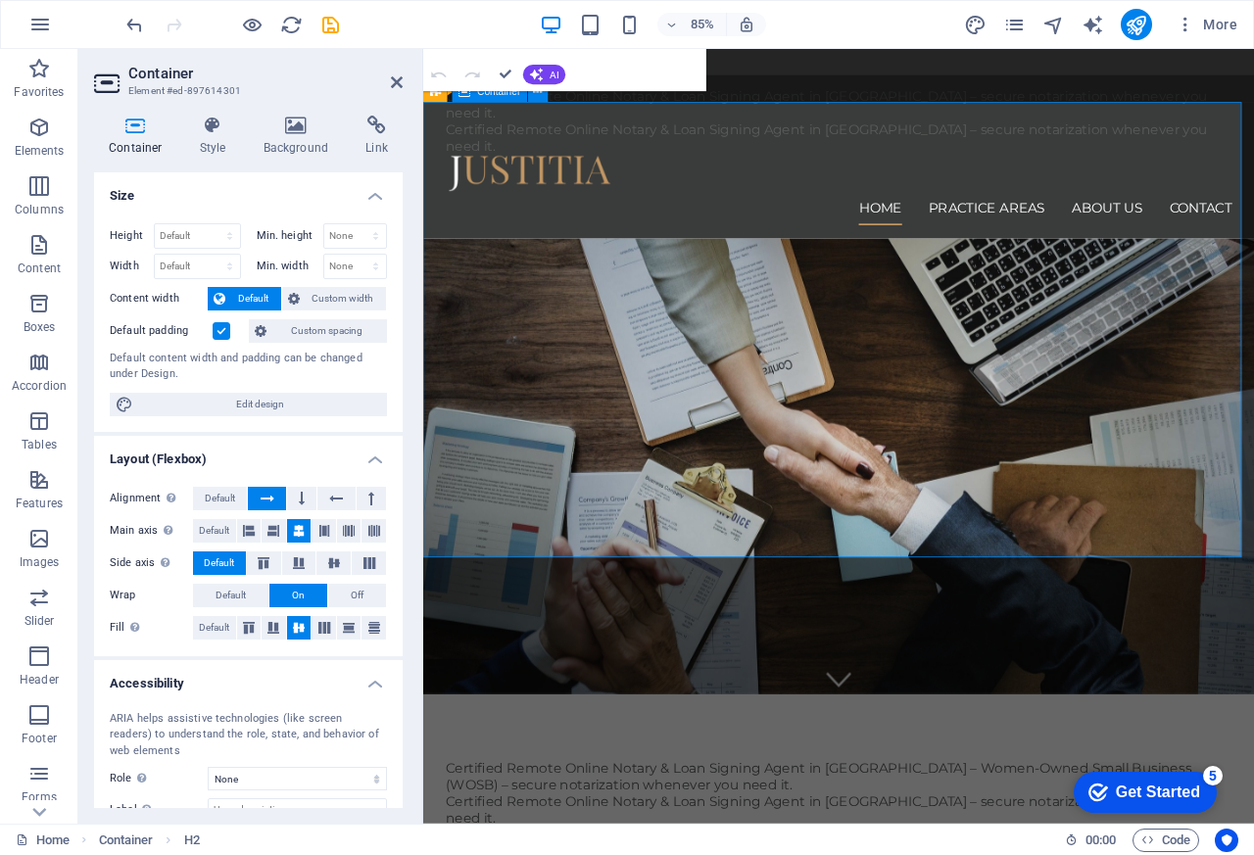
scroll to position [0, 0]
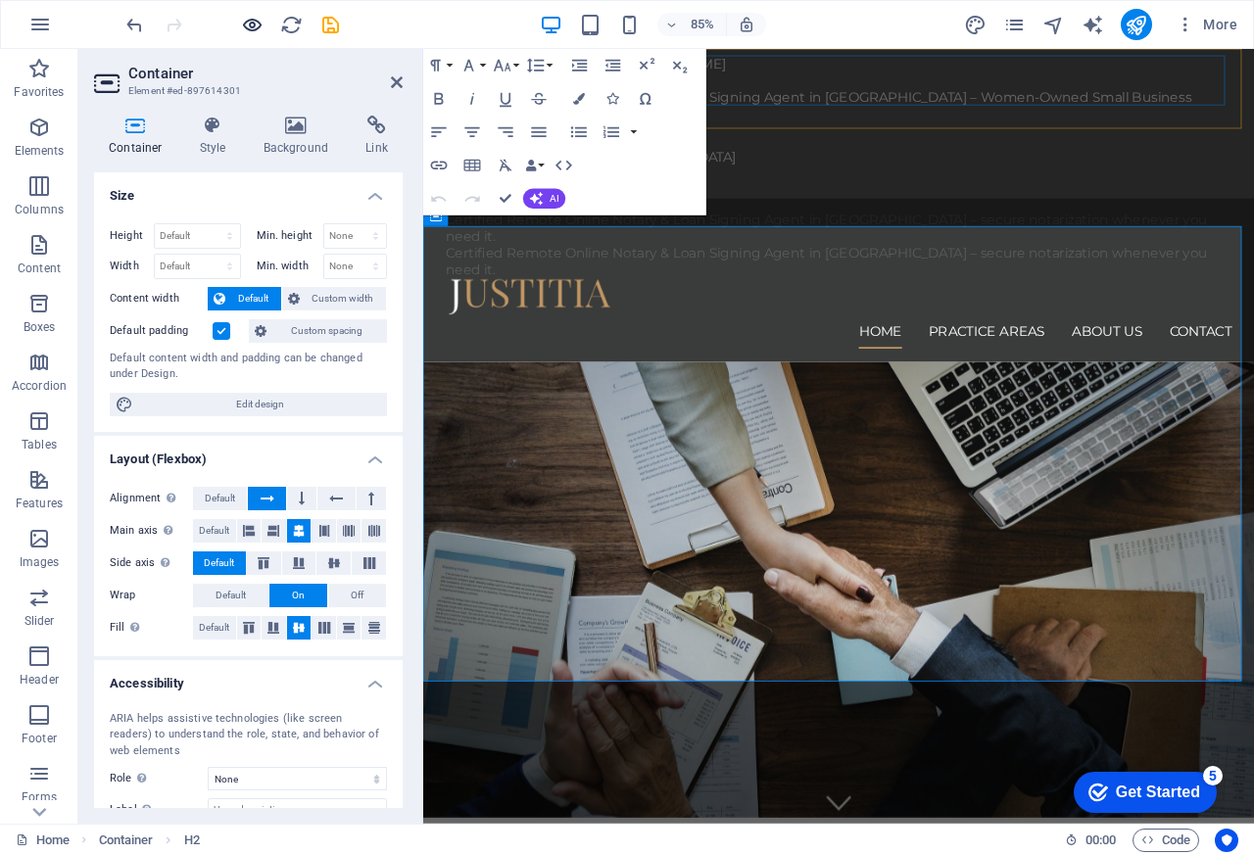
click at [256, 27] on icon "button" at bounding box center [252, 25] width 23 height 23
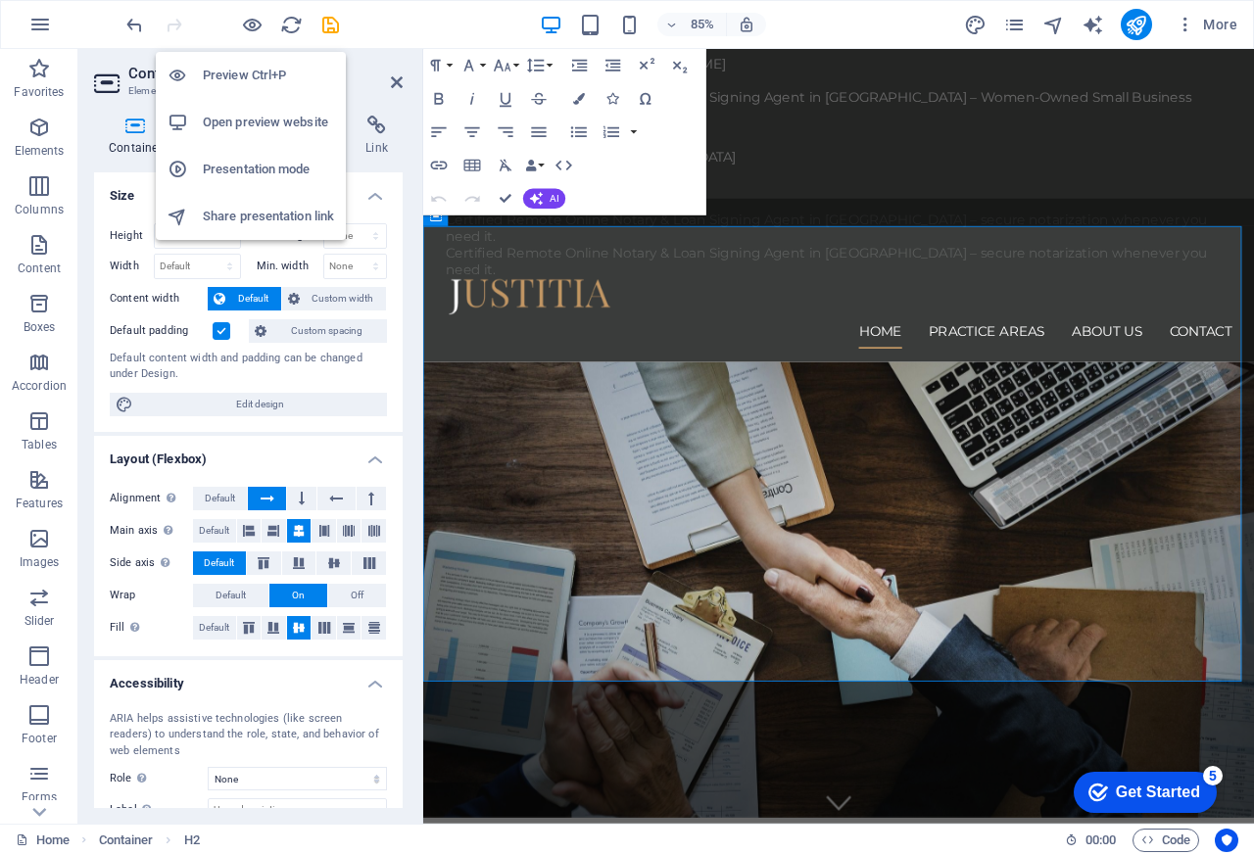
click at [213, 122] on h6 "Open preview website" at bounding box center [268, 123] width 131 height 24
click at [266, 122] on h6 "Open preview website" at bounding box center [268, 123] width 131 height 24
click at [220, 76] on h6 "Preview Ctrl+P" at bounding box center [268, 76] width 131 height 24
